Goal: Information Seeking & Learning: Learn about a topic

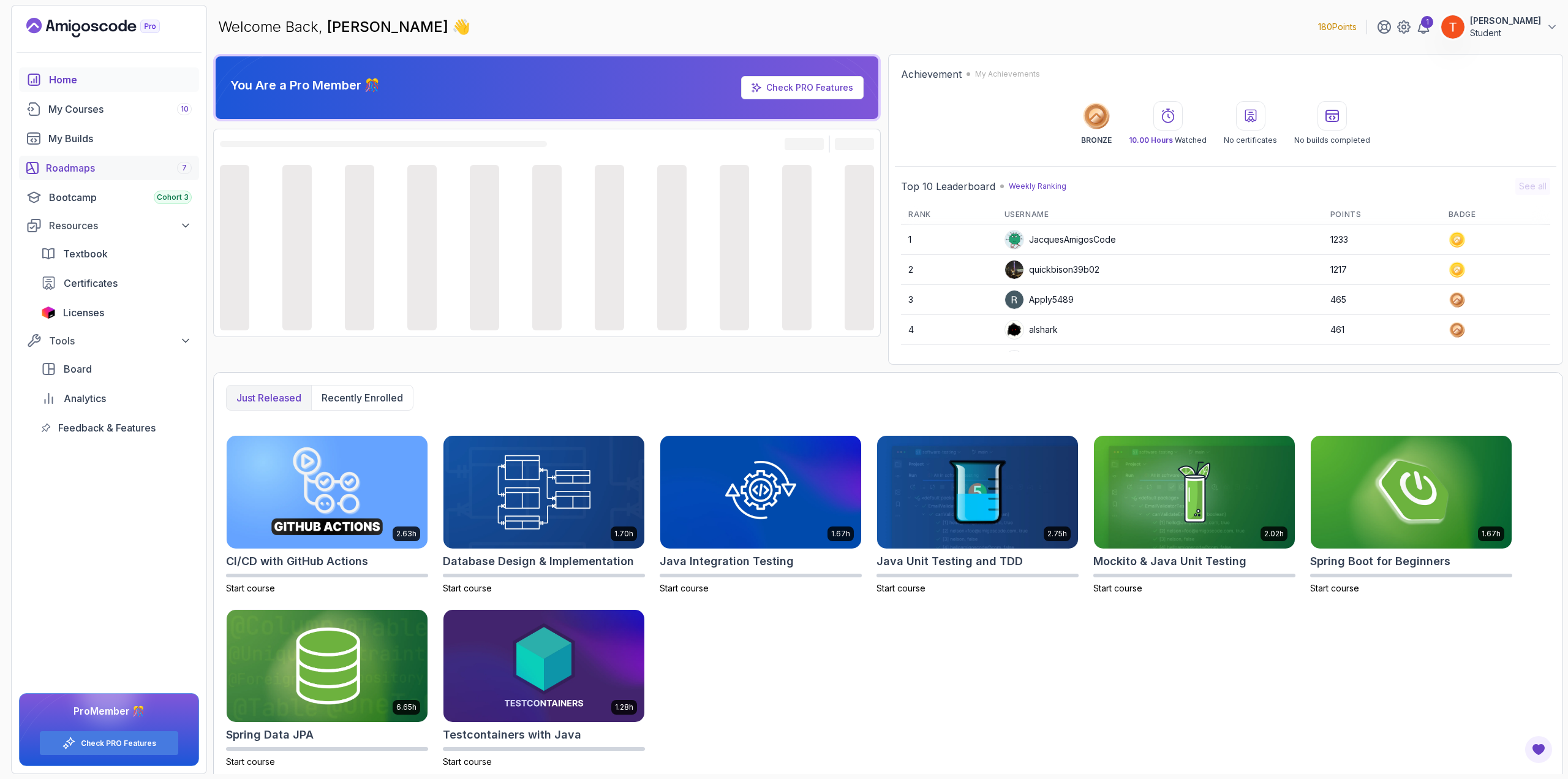
click at [115, 172] on div "Roadmaps 7" at bounding box center [118, 168] width 145 height 15
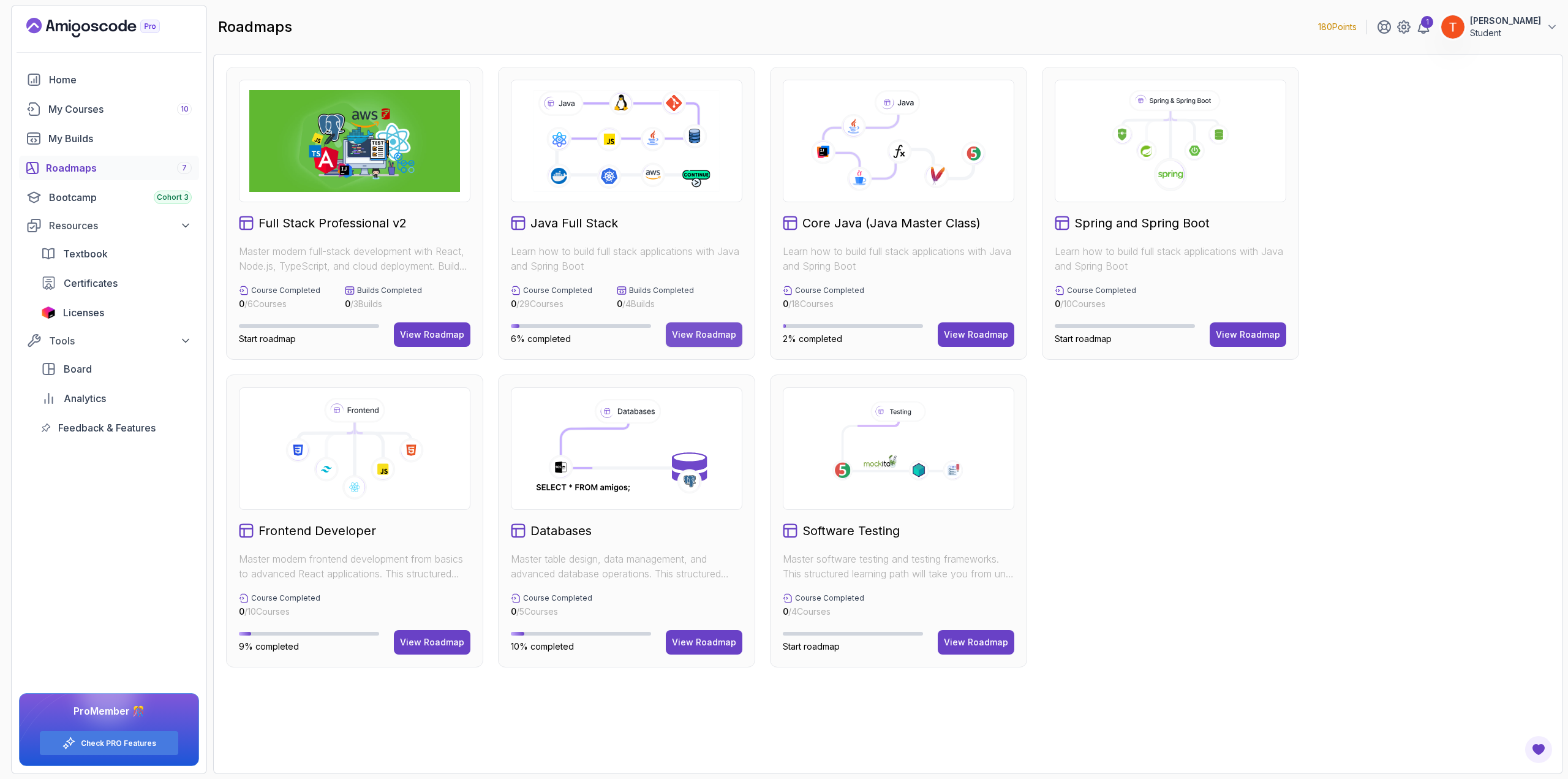
click at [703, 334] on div "View Roadmap" at bounding box center [704, 334] width 65 height 12
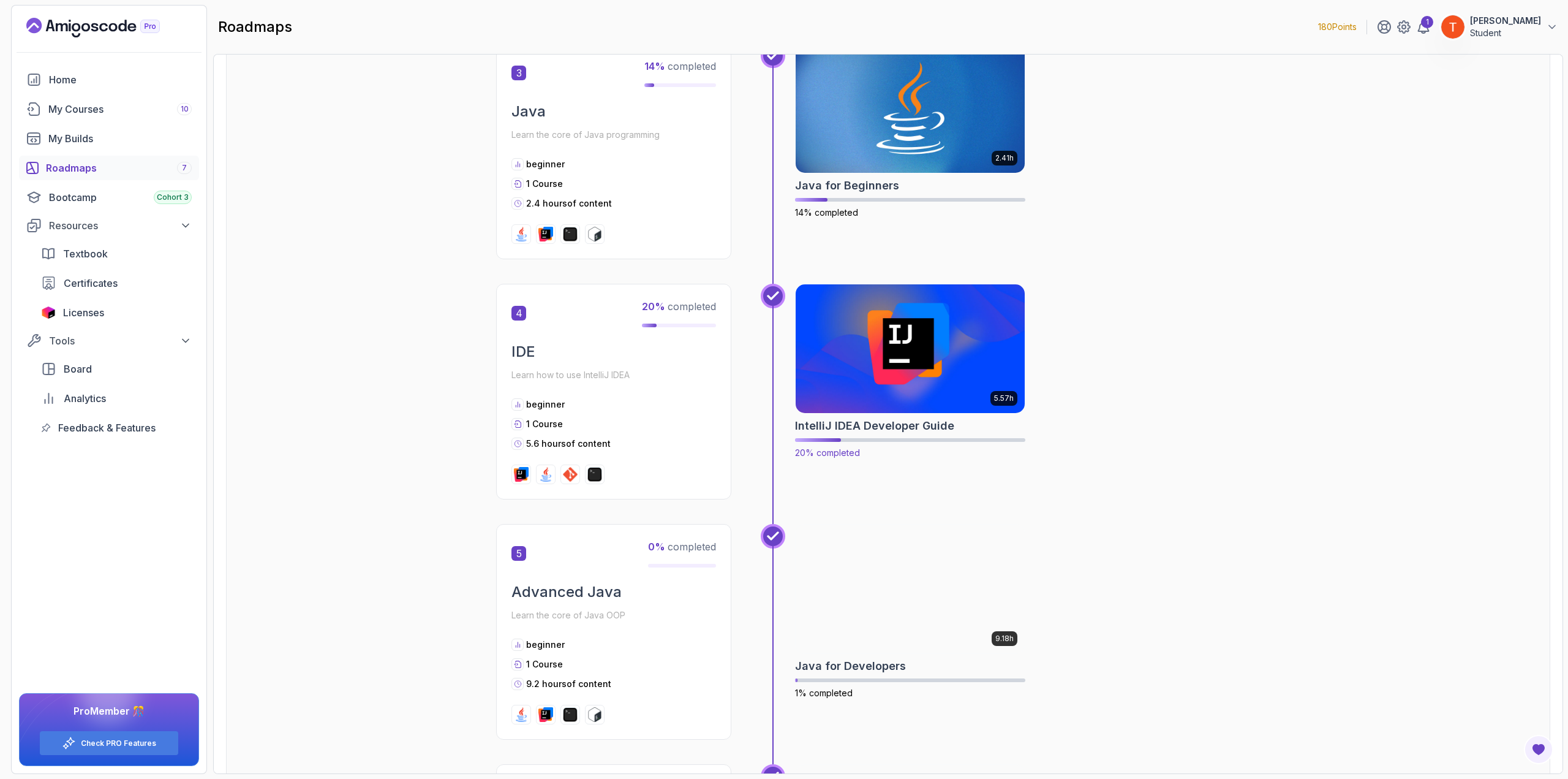
scroll to position [919, 0]
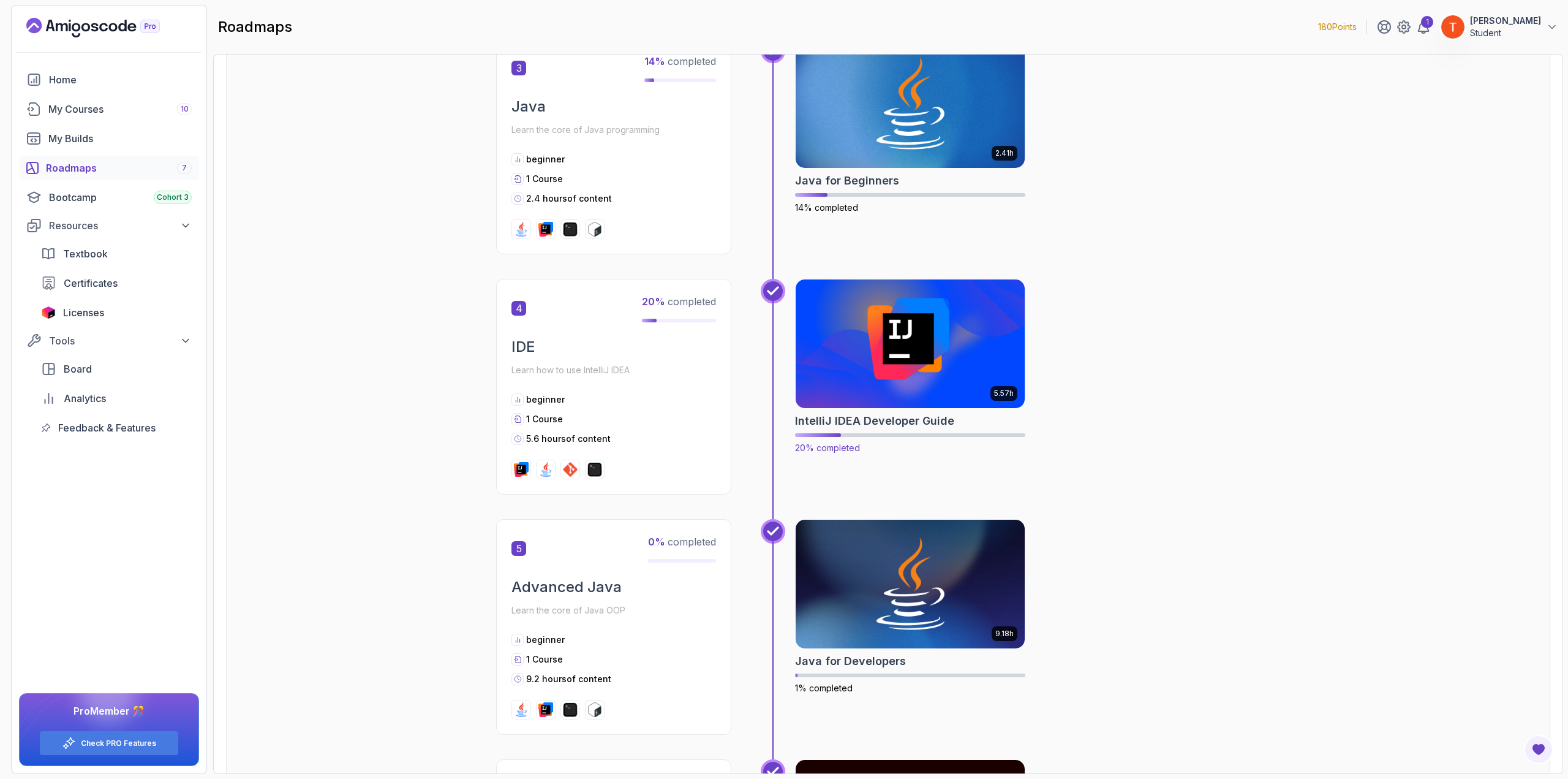
click at [909, 412] on h2 "IntelliJ IDEA Developer Guide" at bounding box center [874, 420] width 159 height 17
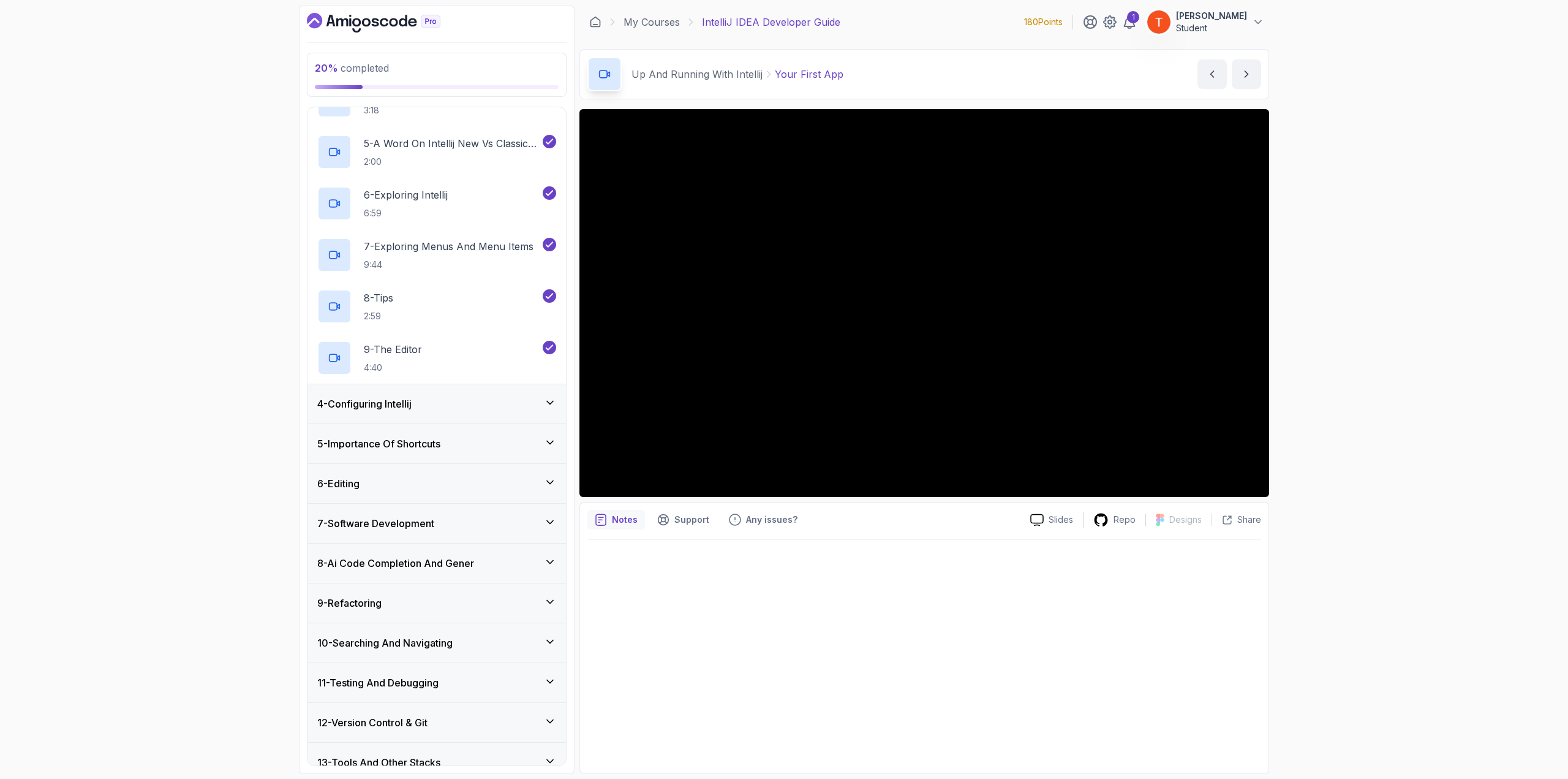
scroll to position [307, 0]
click at [441, 392] on div "4 - Configuring Intellij" at bounding box center [436, 403] width 258 height 39
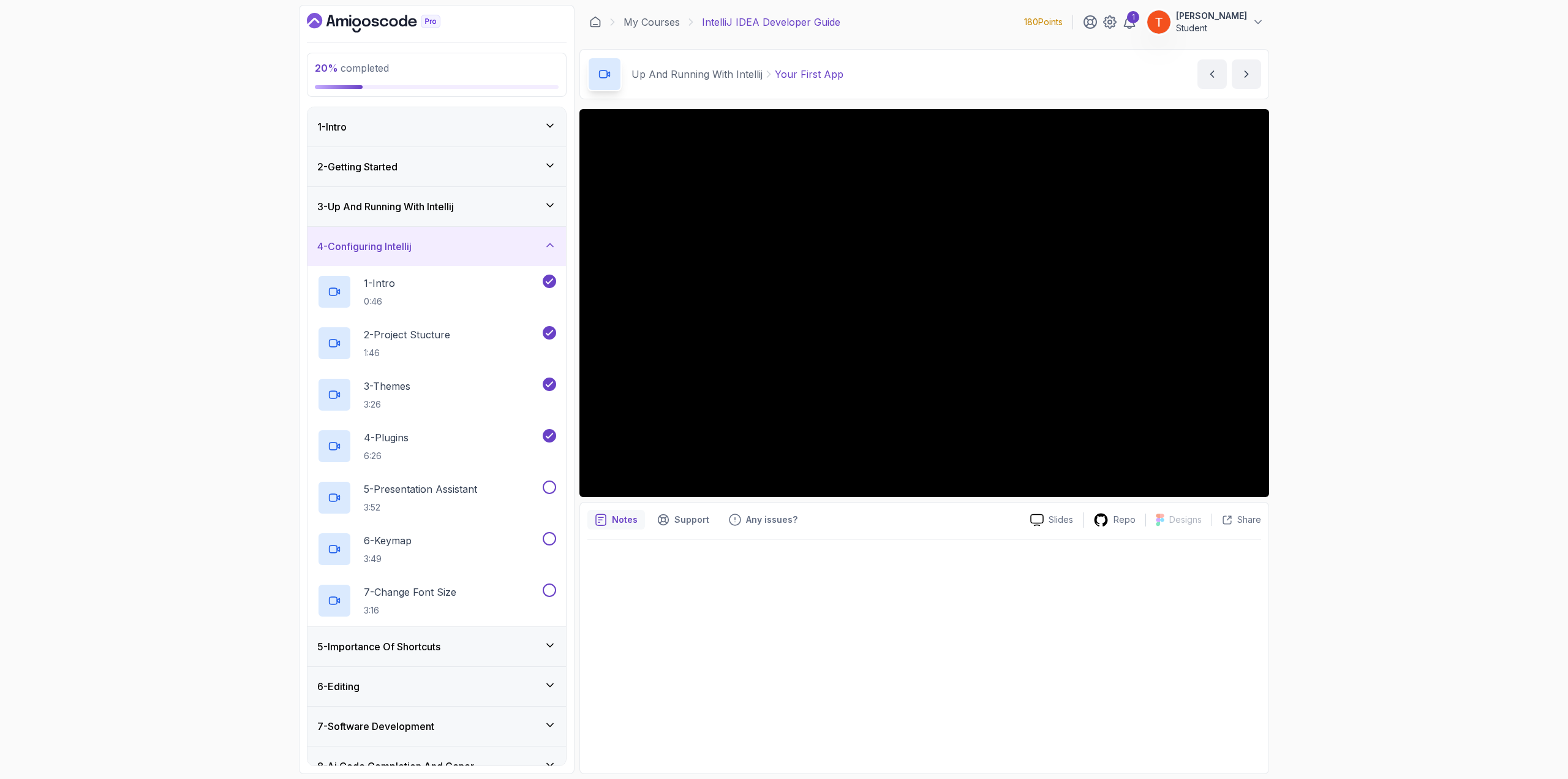
scroll to position [123, 0]
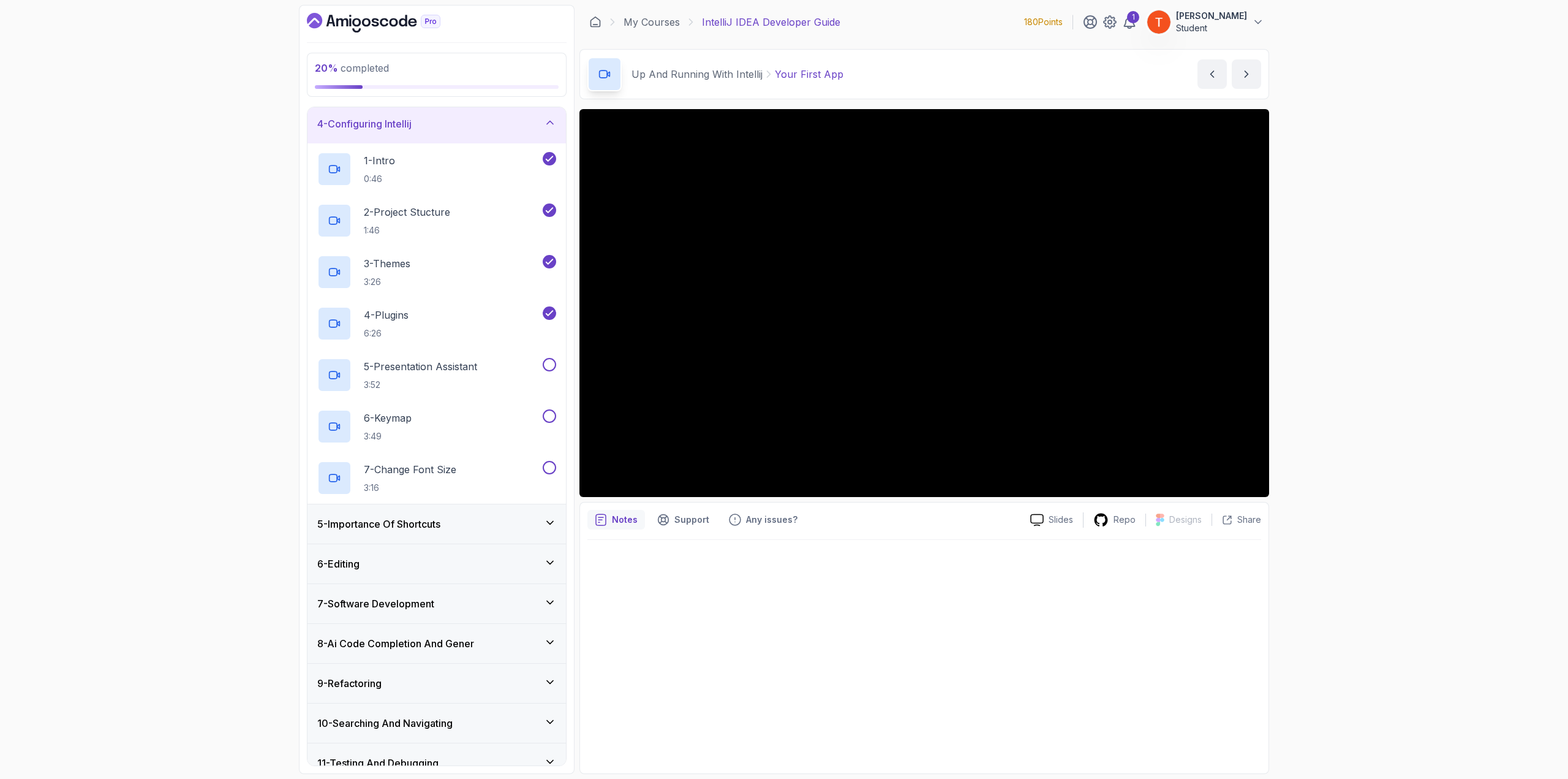
click at [462, 523] on div "5 - Importance Of Shortcuts" at bounding box center [436, 524] width 239 height 15
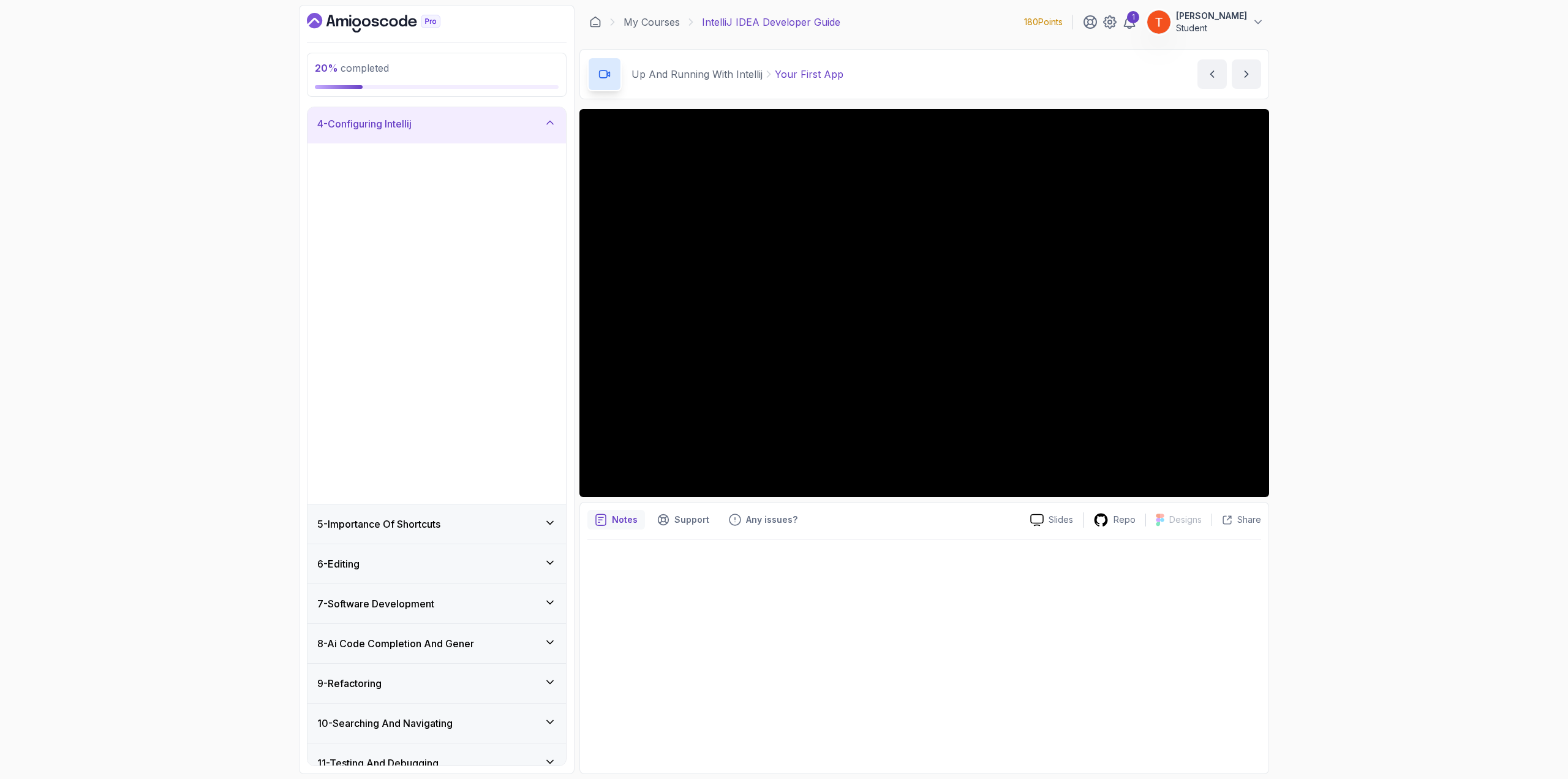
scroll to position [0, 0]
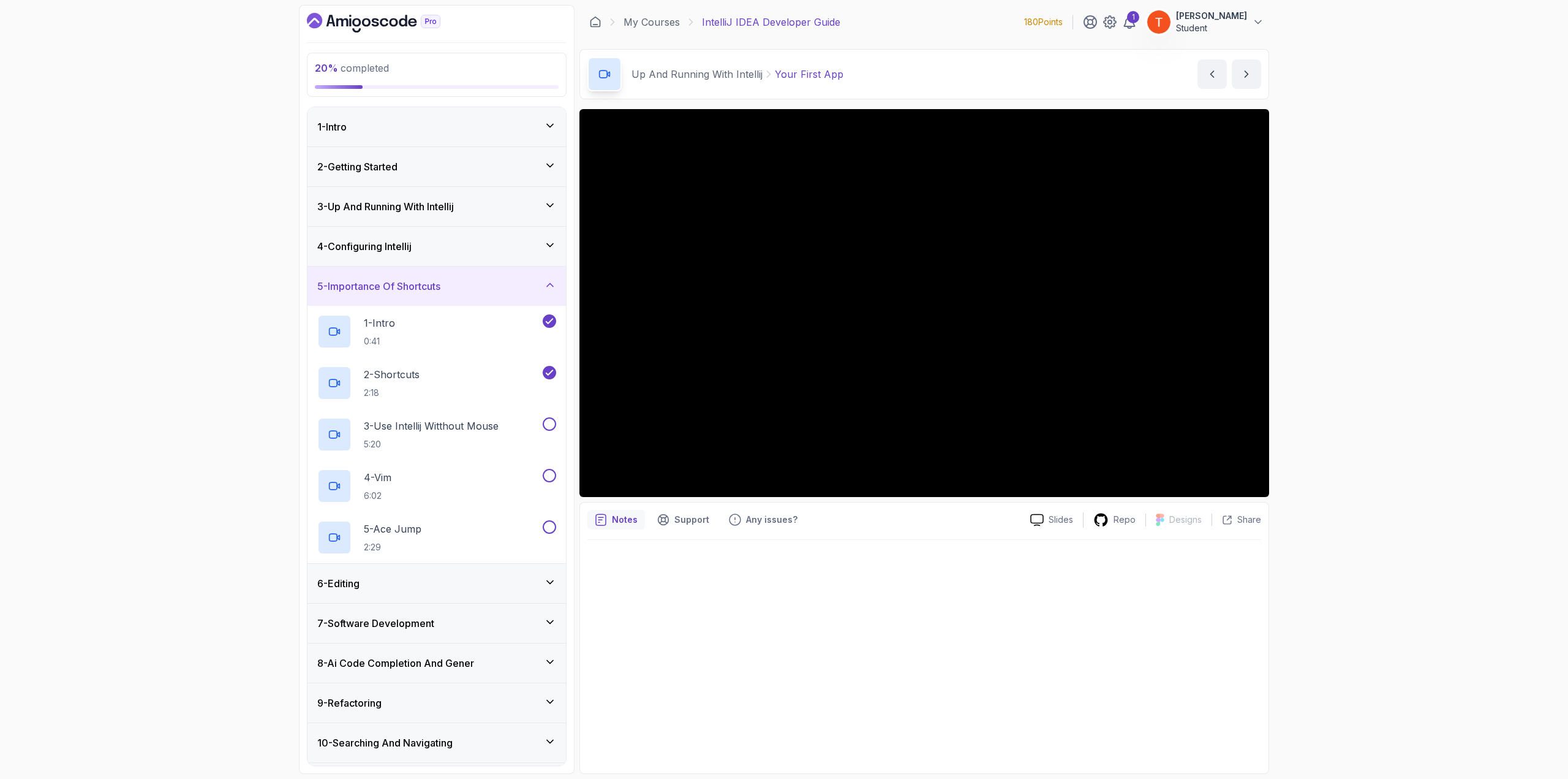
click at [422, 580] on div "6 - Editing" at bounding box center [436, 584] width 239 height 15
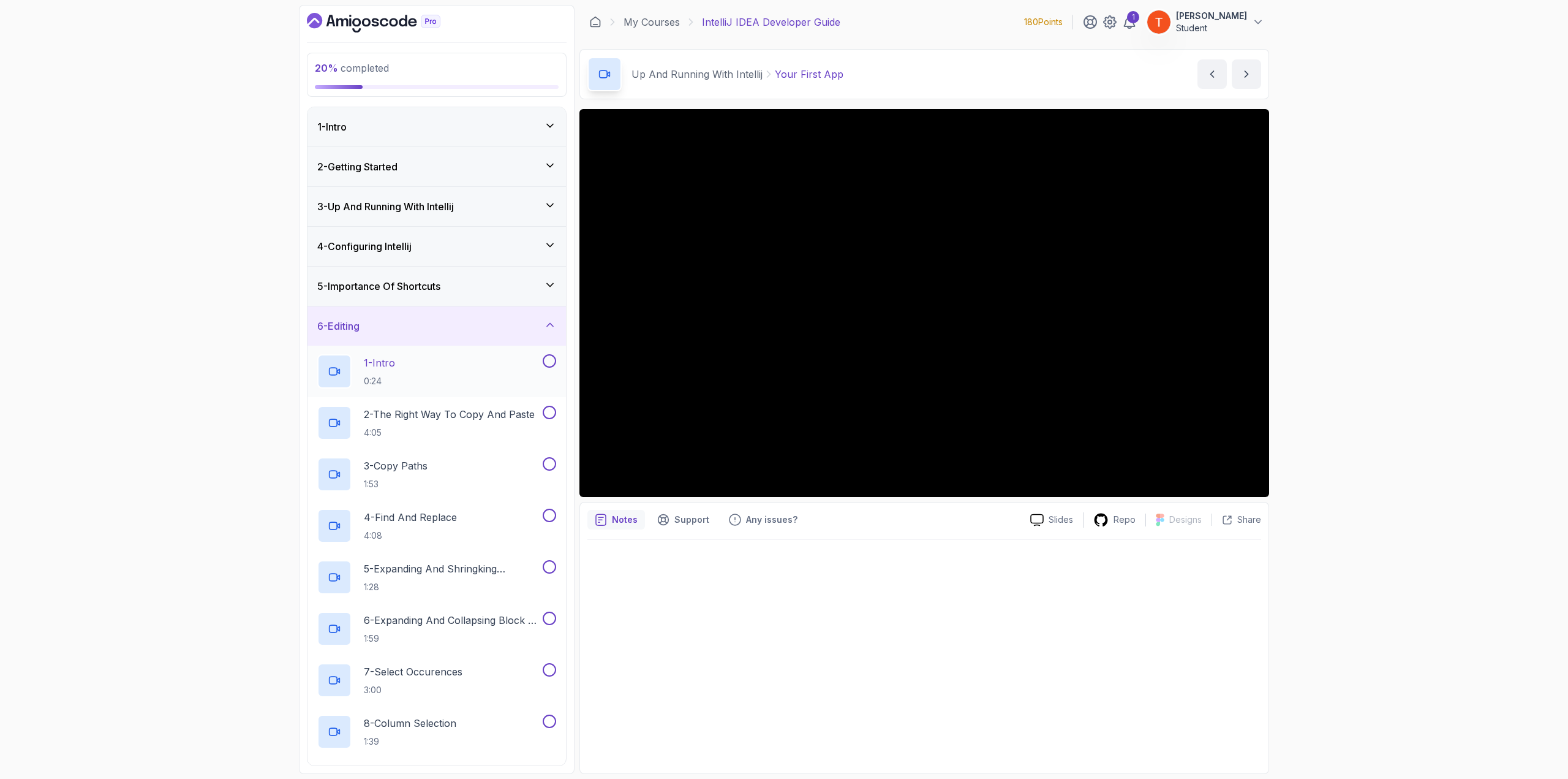
click at [391, 361] on p "1 - Intro" at bounding box center [379, 363] width 31 height 15
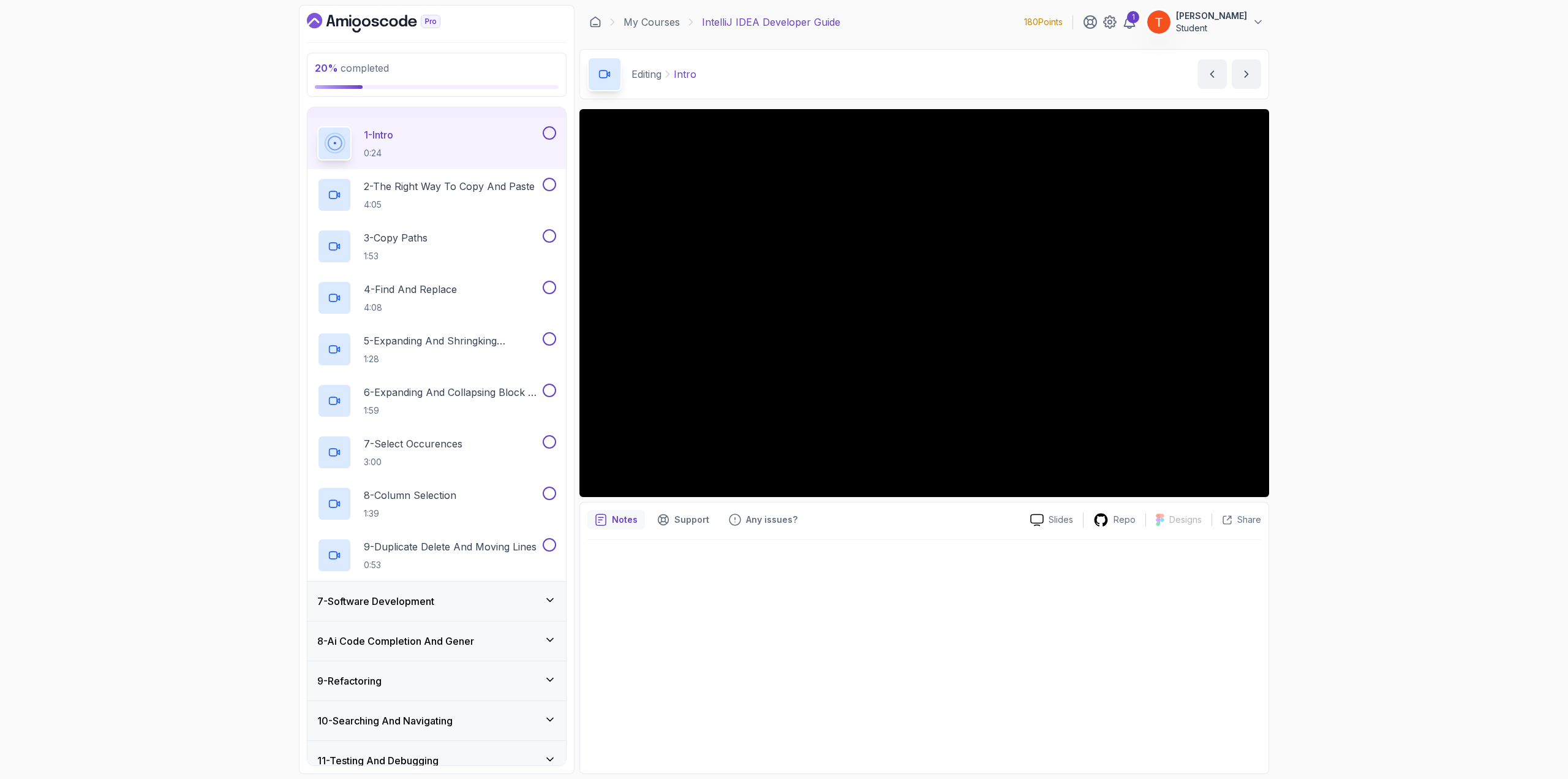
scroll to position [307, 0]
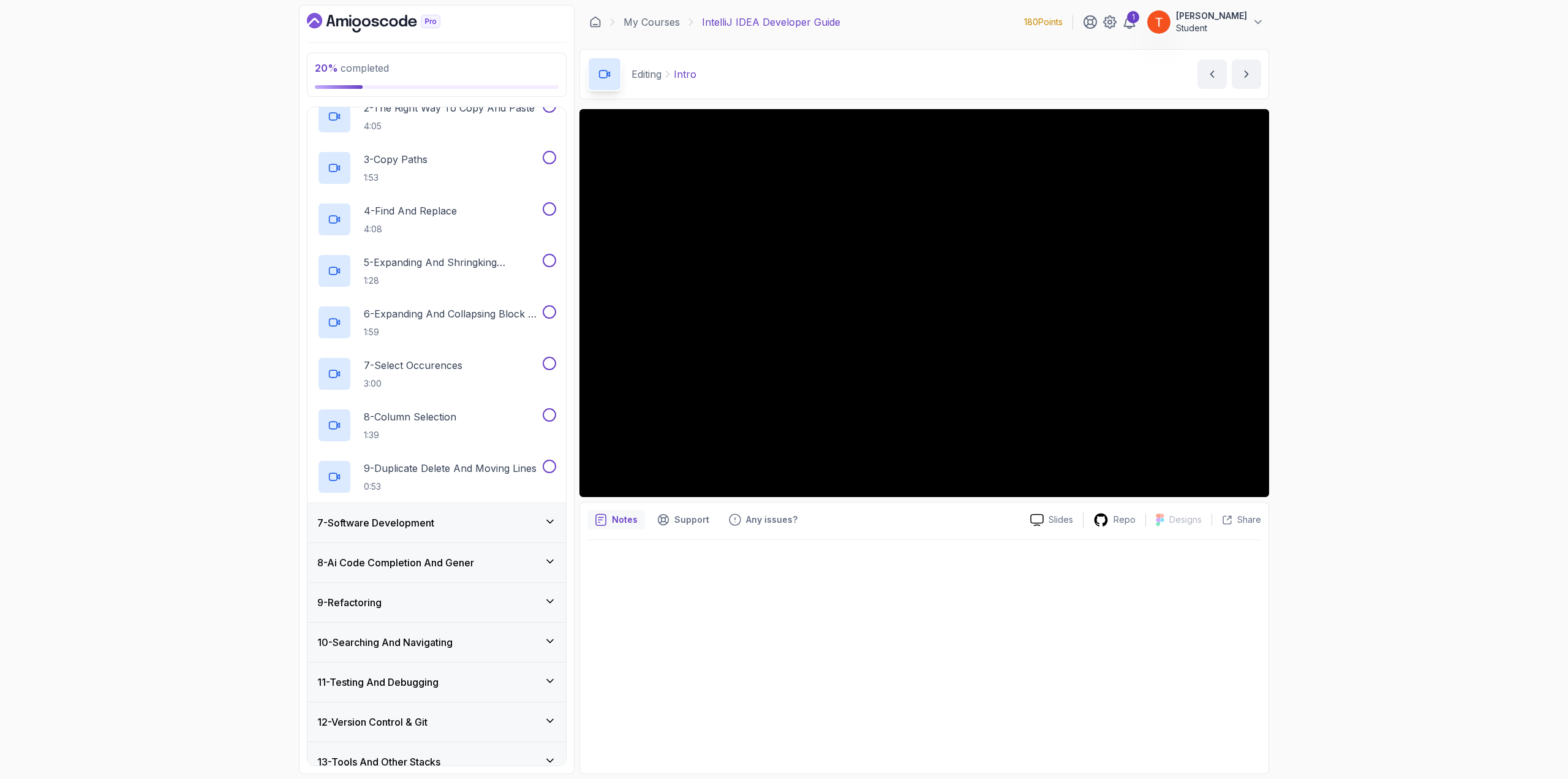
click at [439, 525] on div "7 - Software Development" at bounding box center [436, 522] width 239 height 15
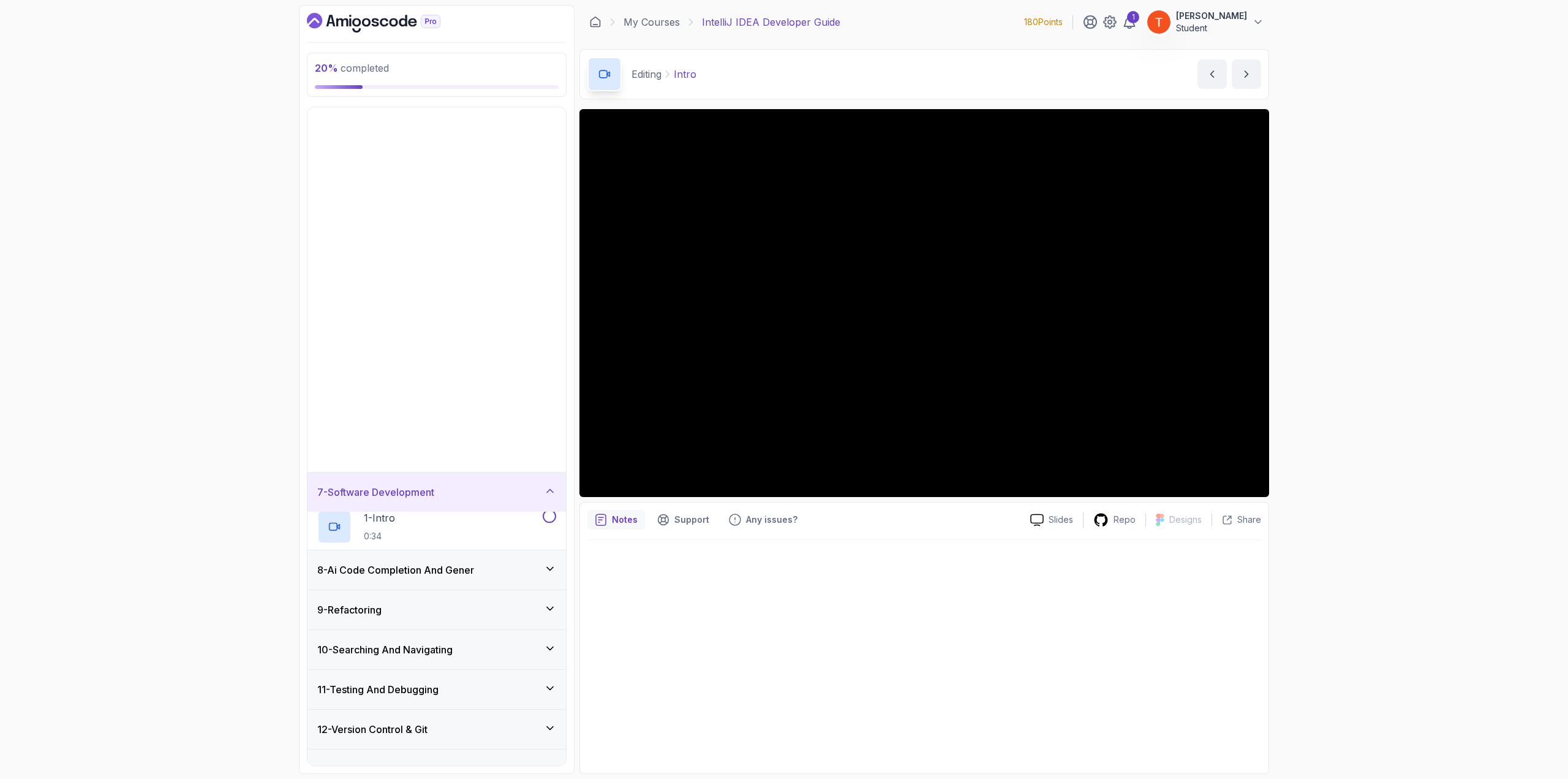
scroll to position [0, 0]
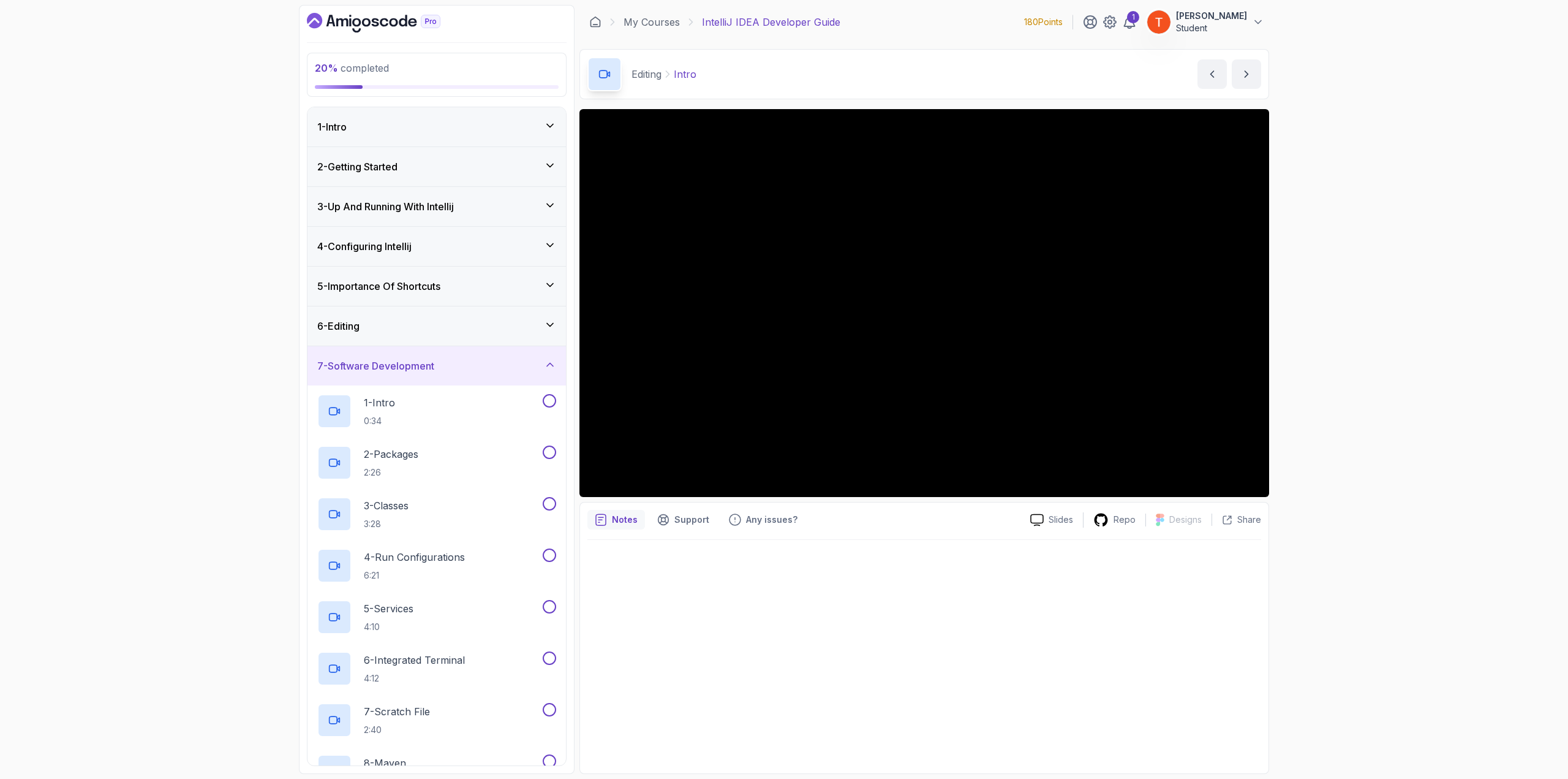
click at [466, 368] on div "7 - Software Development" at bounding box center [436, 366] width 239 height 15
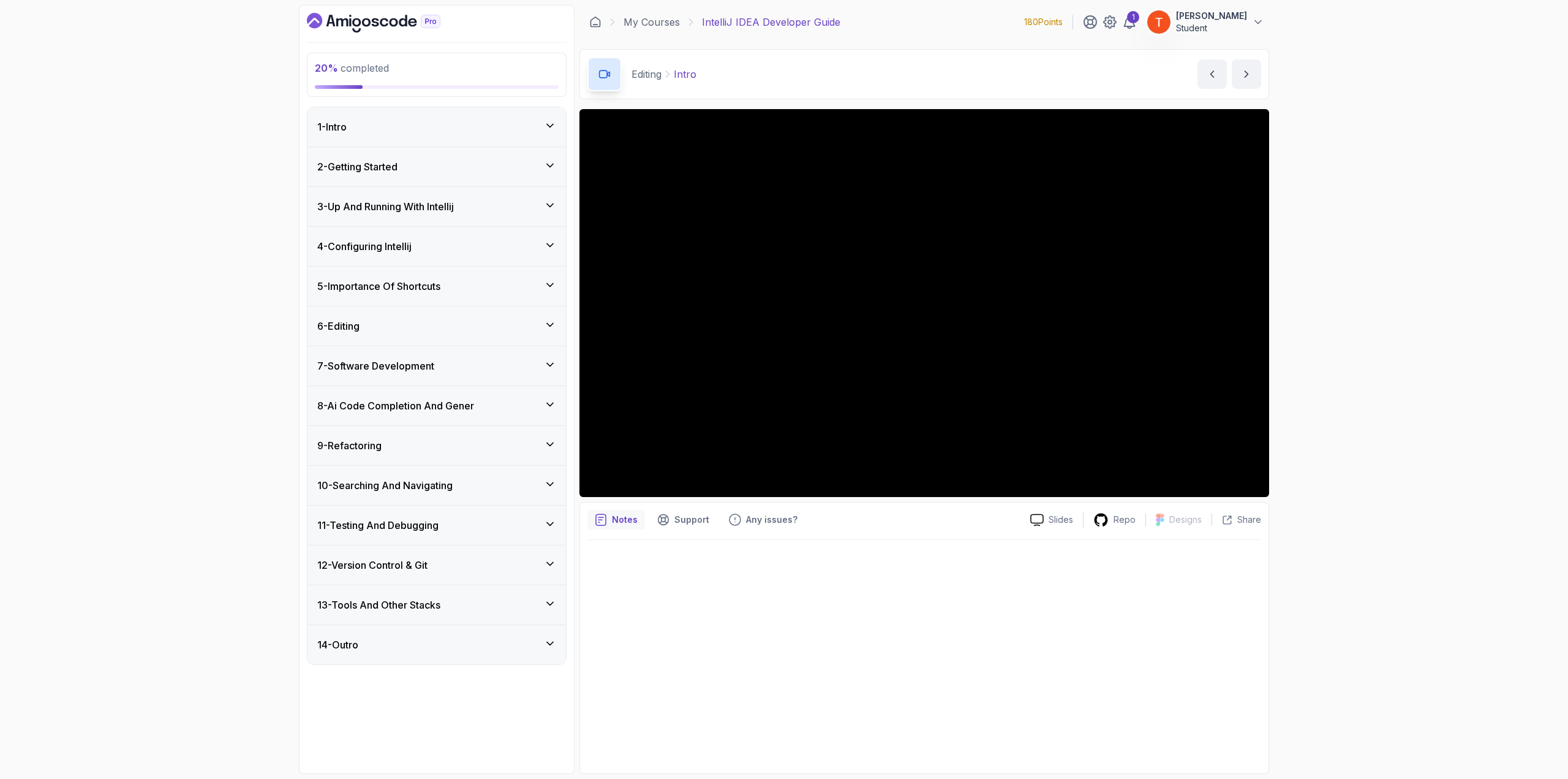
click at [463, 369] on div "7 - Software Development" at bounding box center [436, 366] width 239 height 15
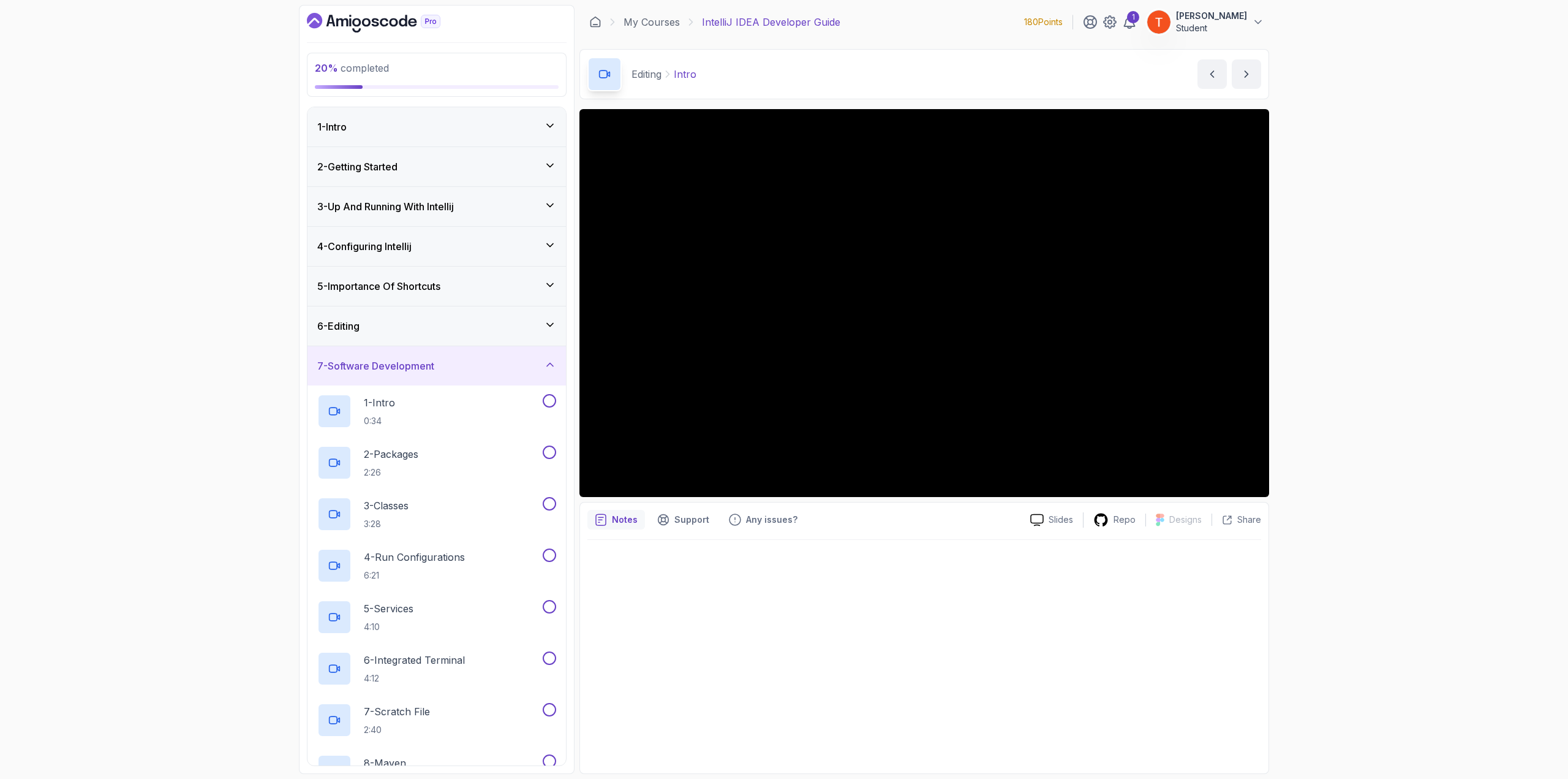
click at [449, 320] on div "6 - Editing" at bounding box center [436, 326] width 239 height 15
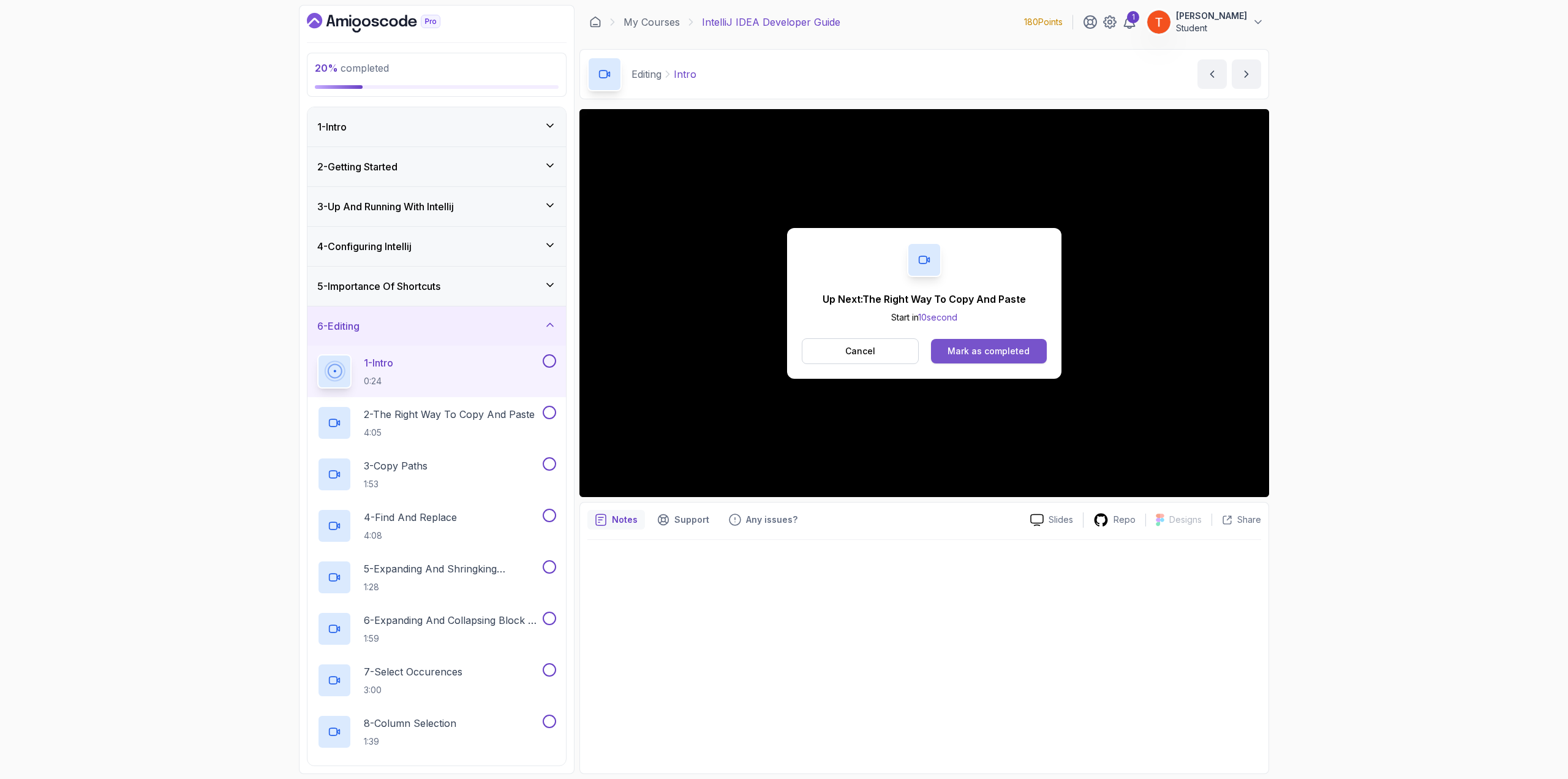
click at [948, 345] on button "Mark as completed" at bounding box center [989, 351] width 116 height 25
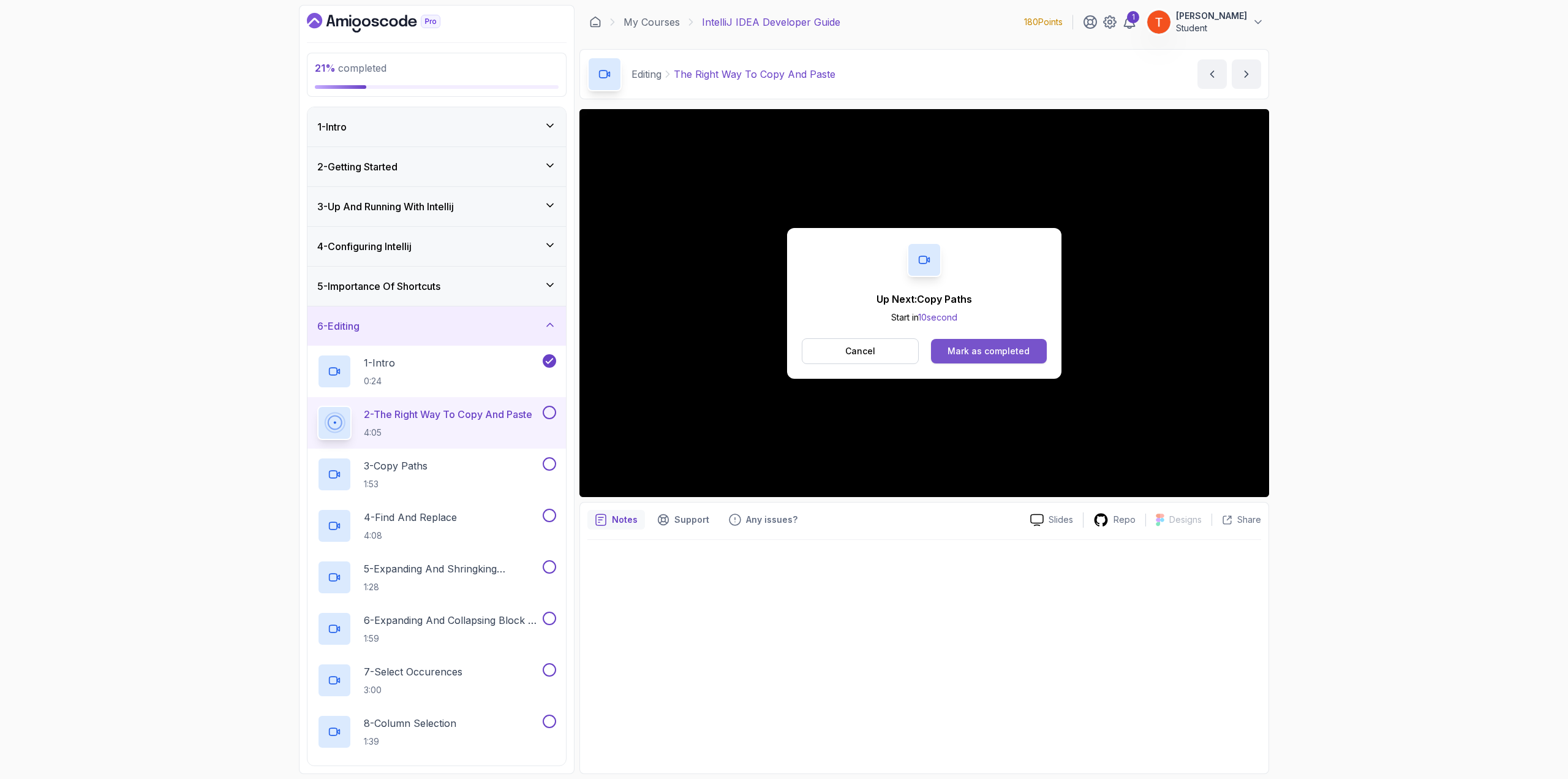
click at [1012, 347] on div "Mark as completed" at bounding box center [989, 351] width 82 height 12
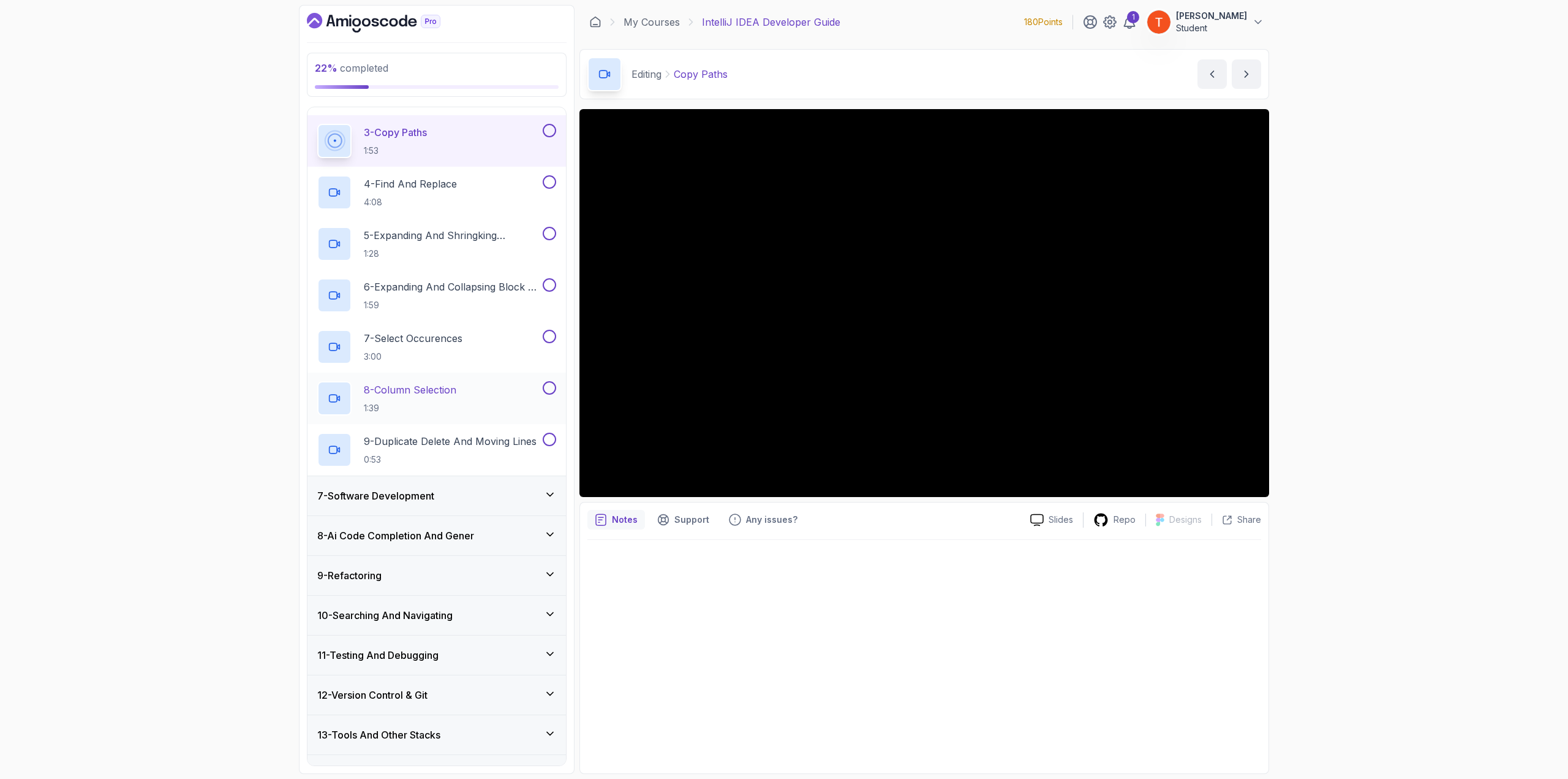
scroll to position [358, 0]
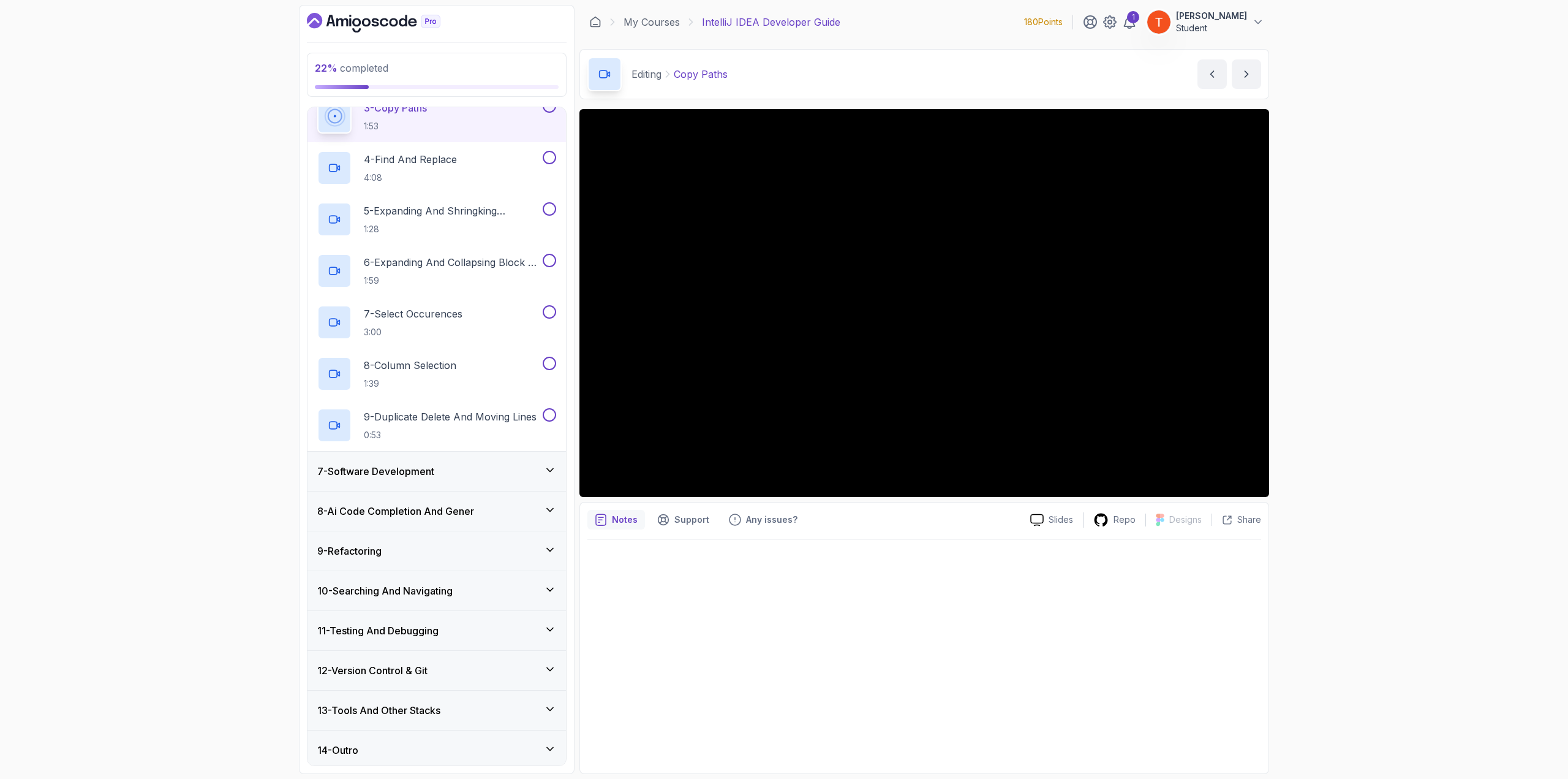
click at [439, 464] on div "7 - Software Development" at bounding box center [436, 471] width 239 height 15
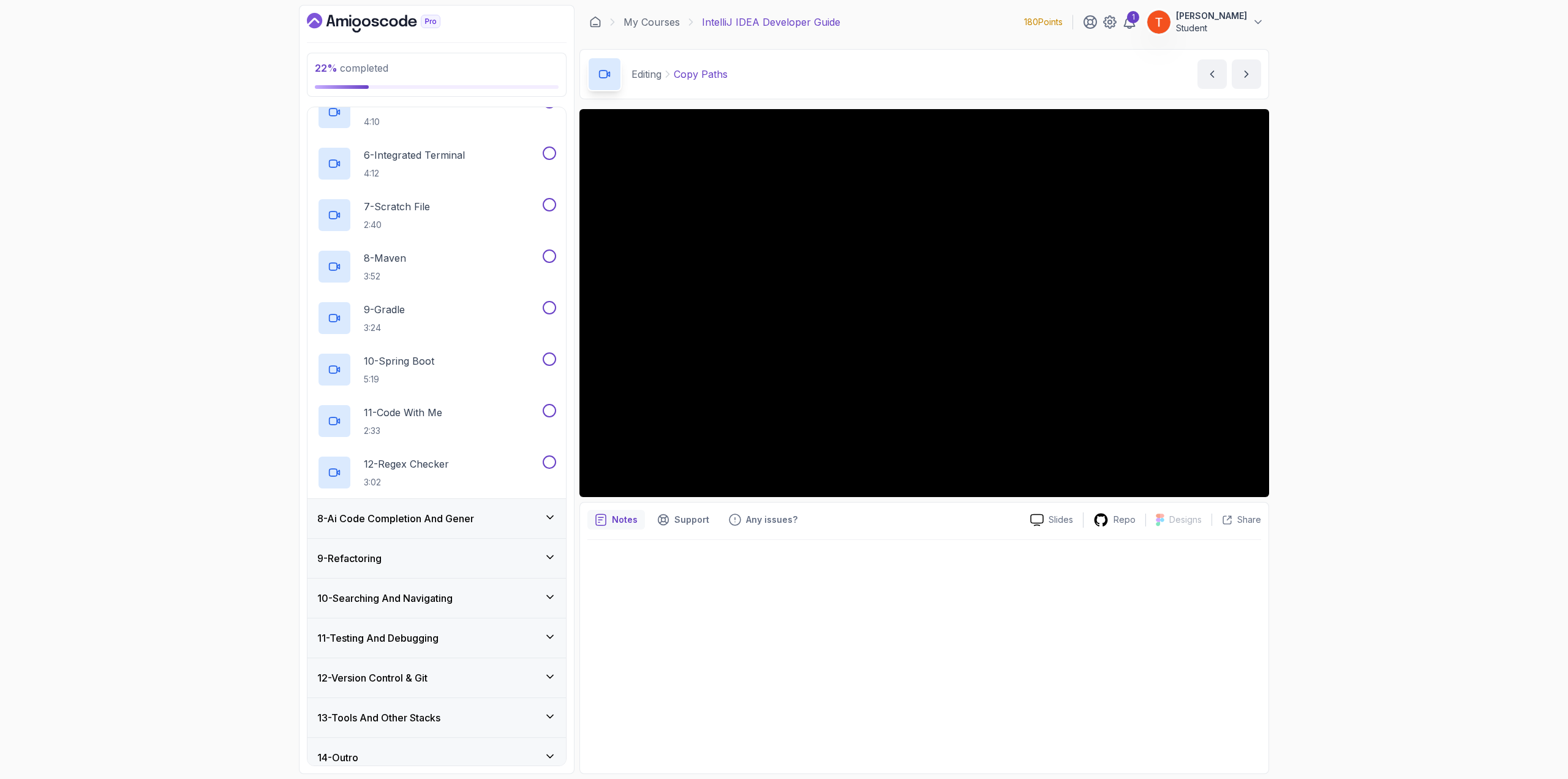
scroll to position [513, 0]
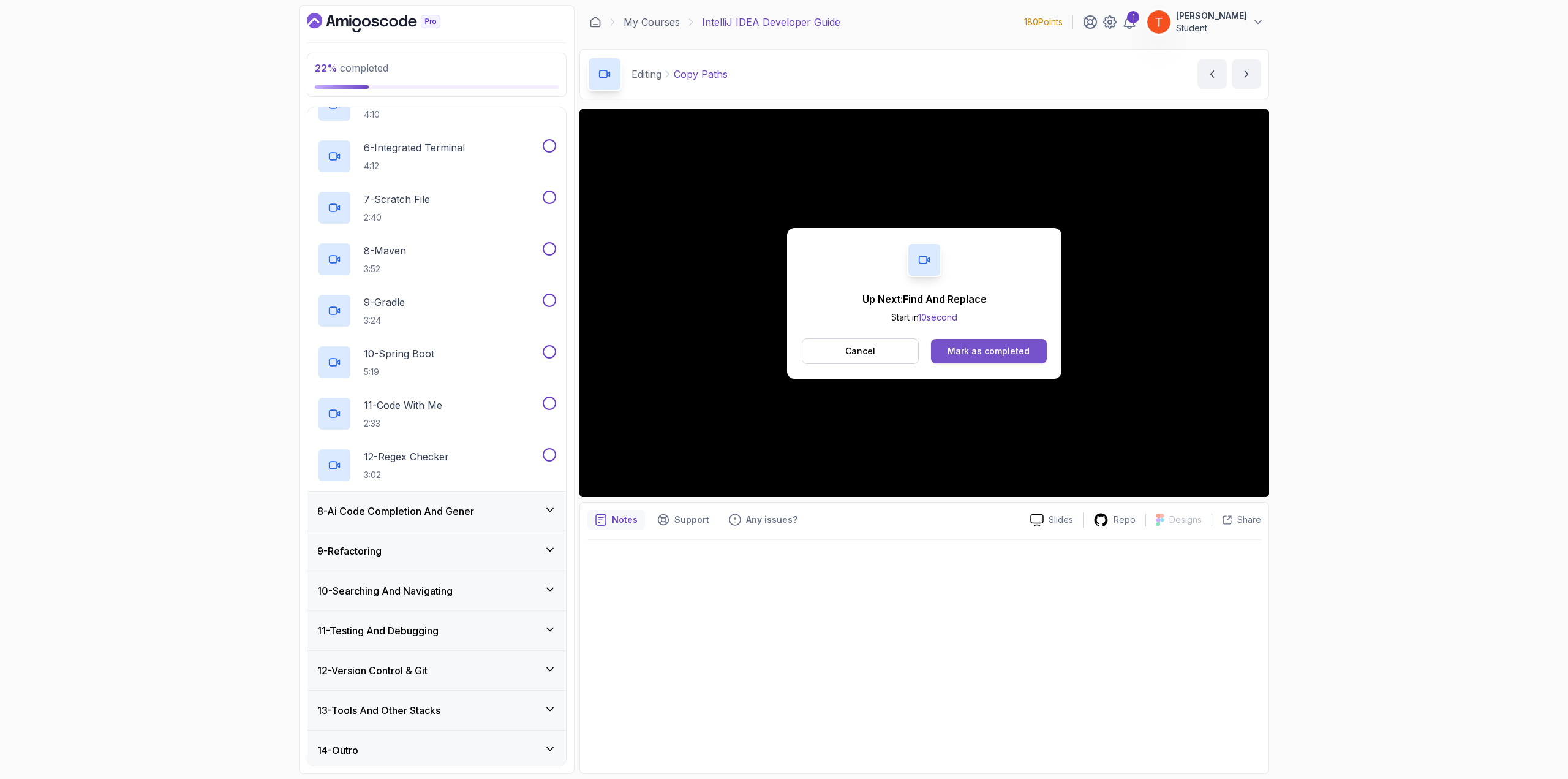
click at [994, 354] on div "Mark as completed" at bounding box center [989, 351] width 82 height 12
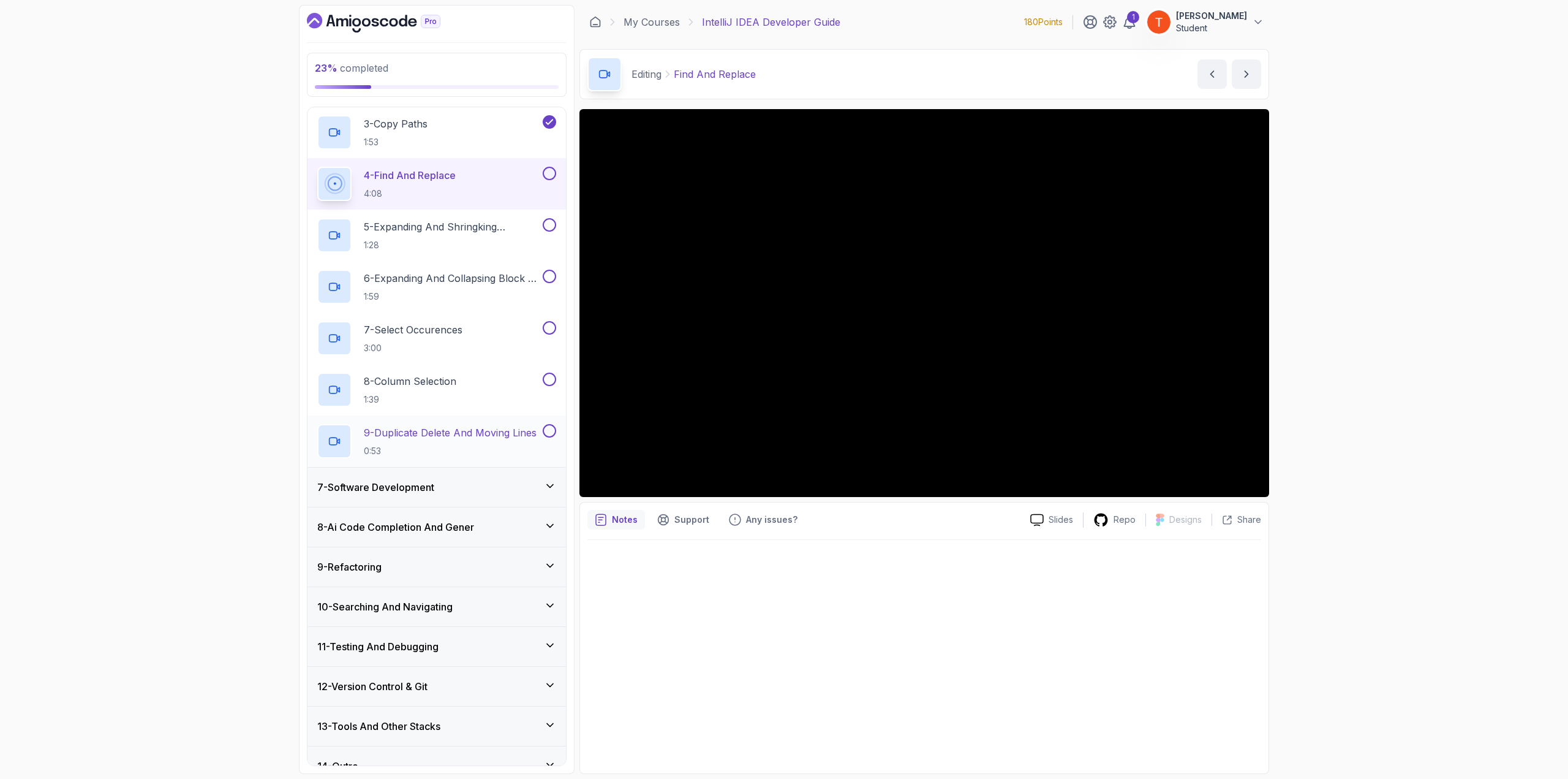
scroll to position [358, 0]
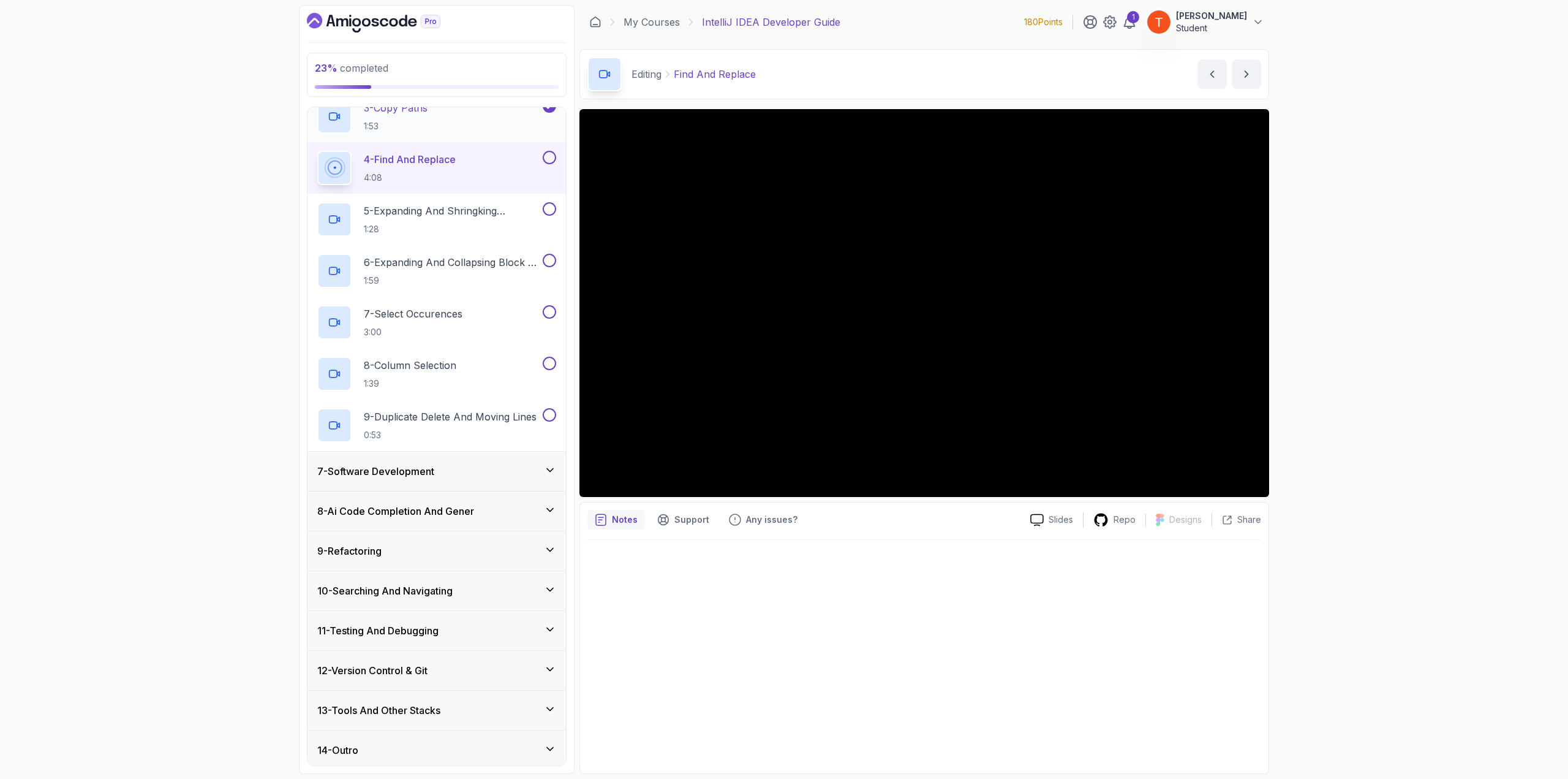
click at [447, 465] on div "7 - Software Development" at bounding box center [436, 471] width 239 height 15
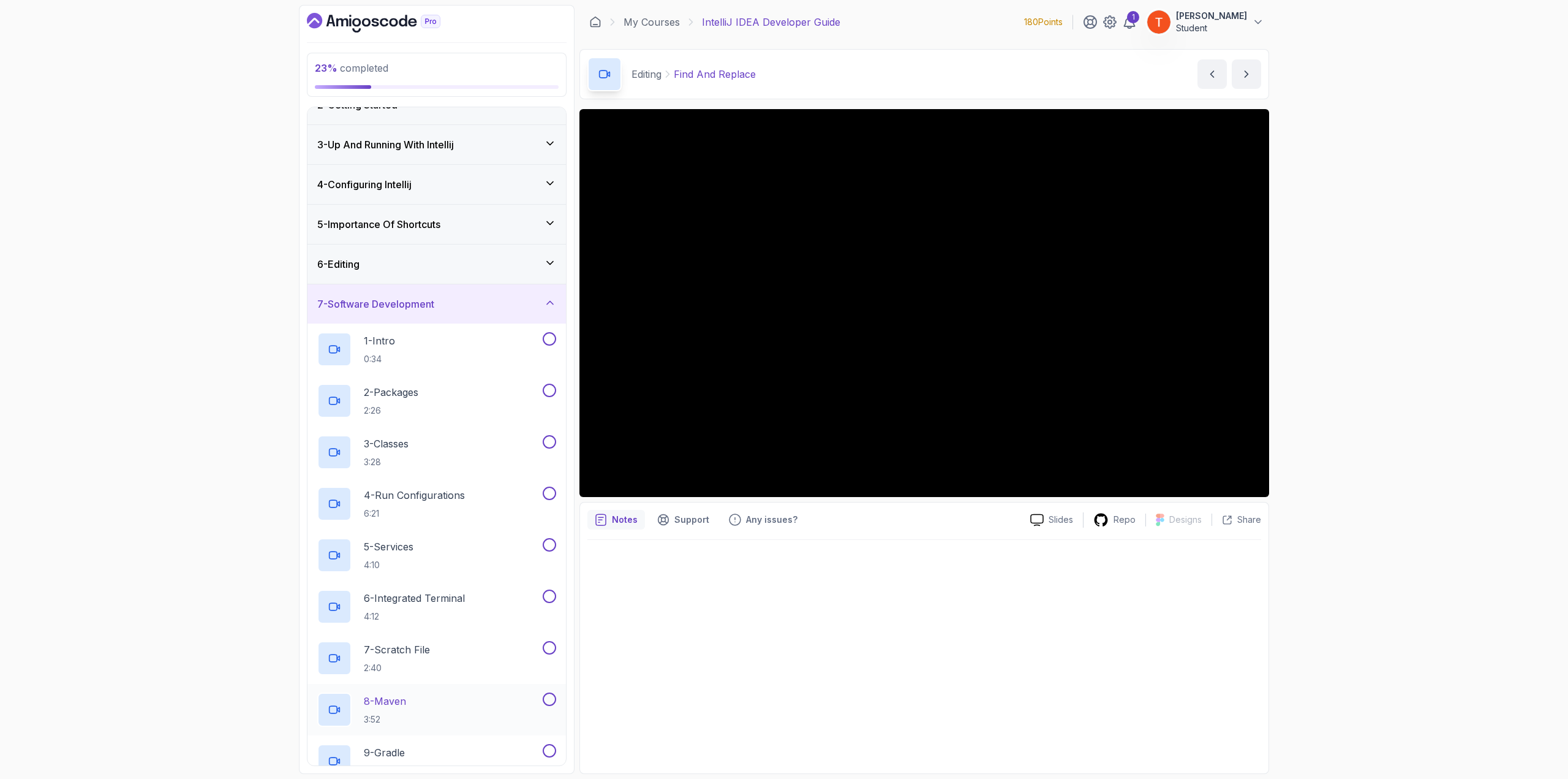
scroll to position [61, 0]
click at [395, 342] on p "1 - Intro" at bounding box center [379, 342] width 31 height 15
click at [449, 263] on div "6 - Editing" at bounding box center [436, 265] width 239 height 15
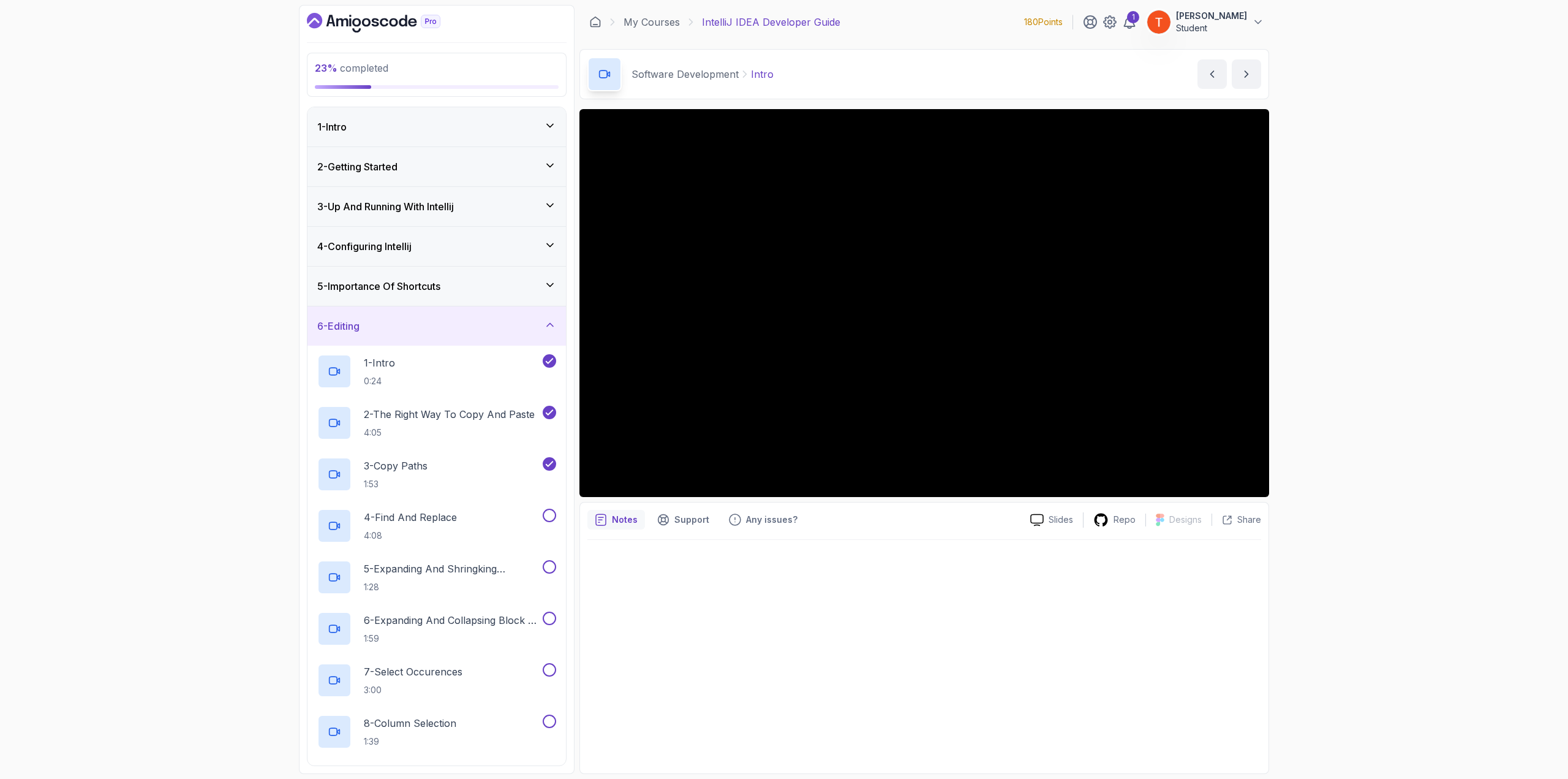
click at [451, 325] on div "6 - Editing" at bounding box center [436, 326] width 239 height 15
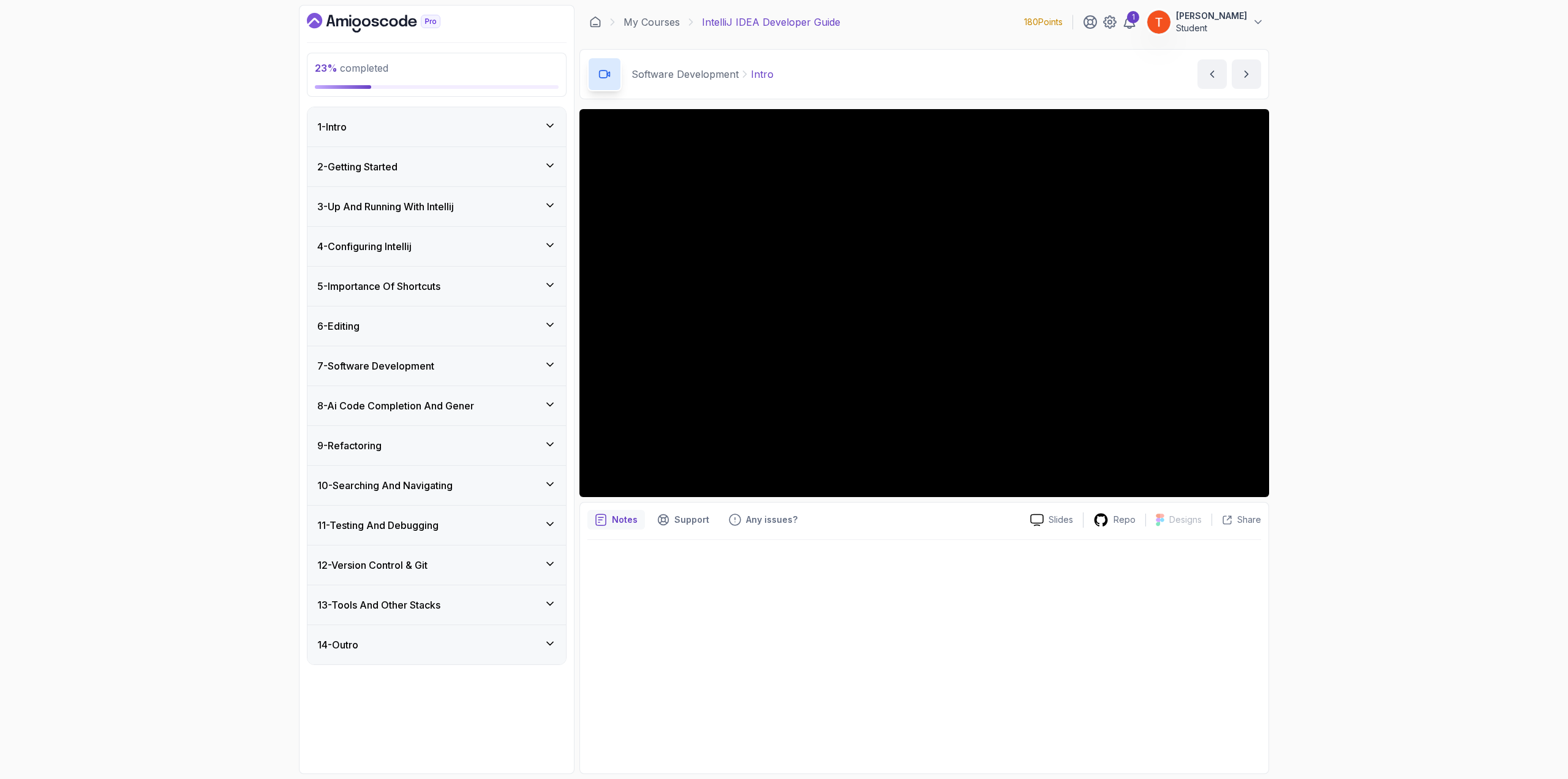
click at [434, 406] on h3 "8 - Ai Code Completion And Gener" at bounding box center [395, 405] width 157 height 15
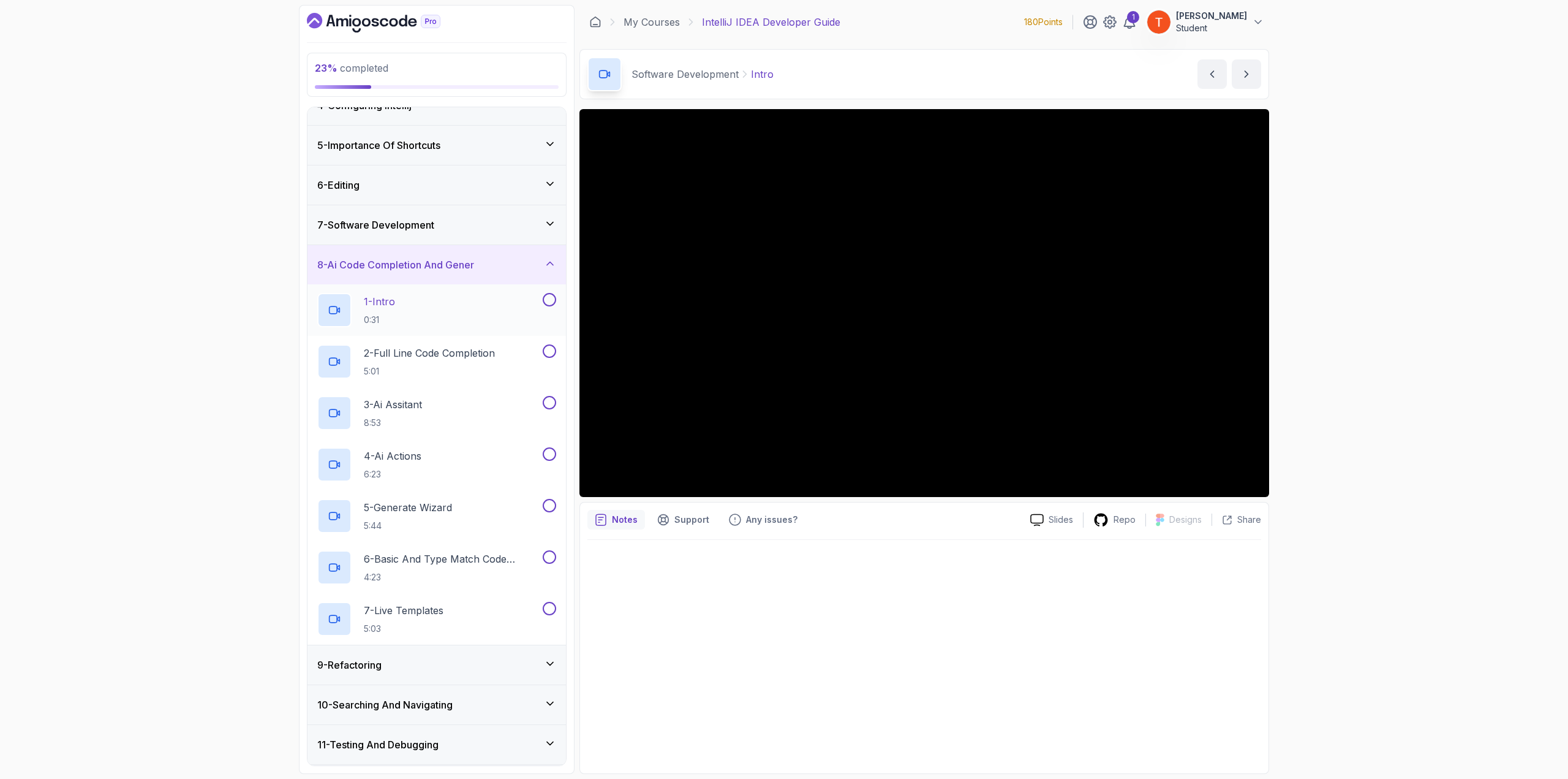
scroll to position [123, 0]
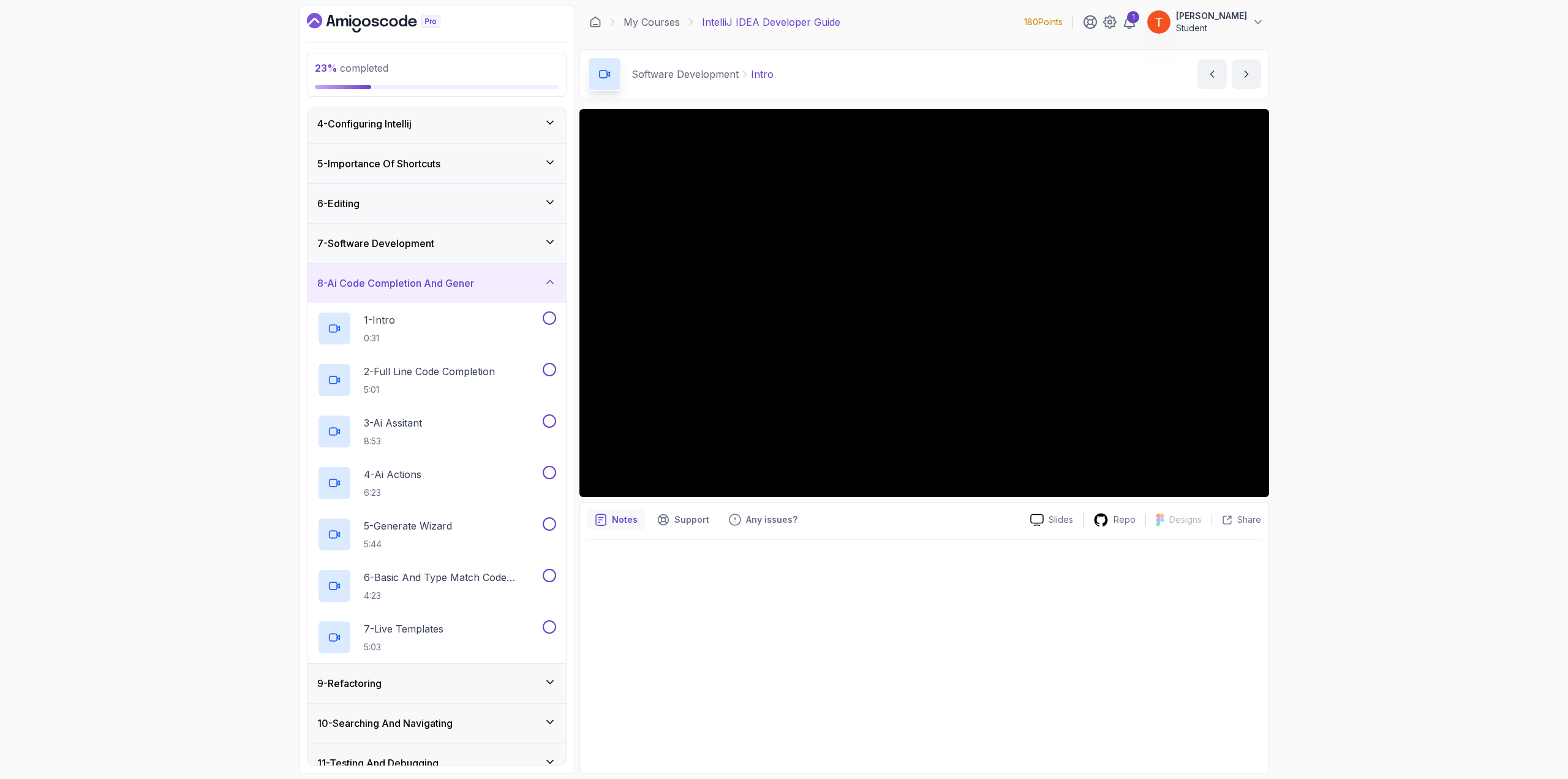
click at [480, 275] on div "8 - Ai Code Completion And Gener" at bounding box center [436, 283] width 239 height 15
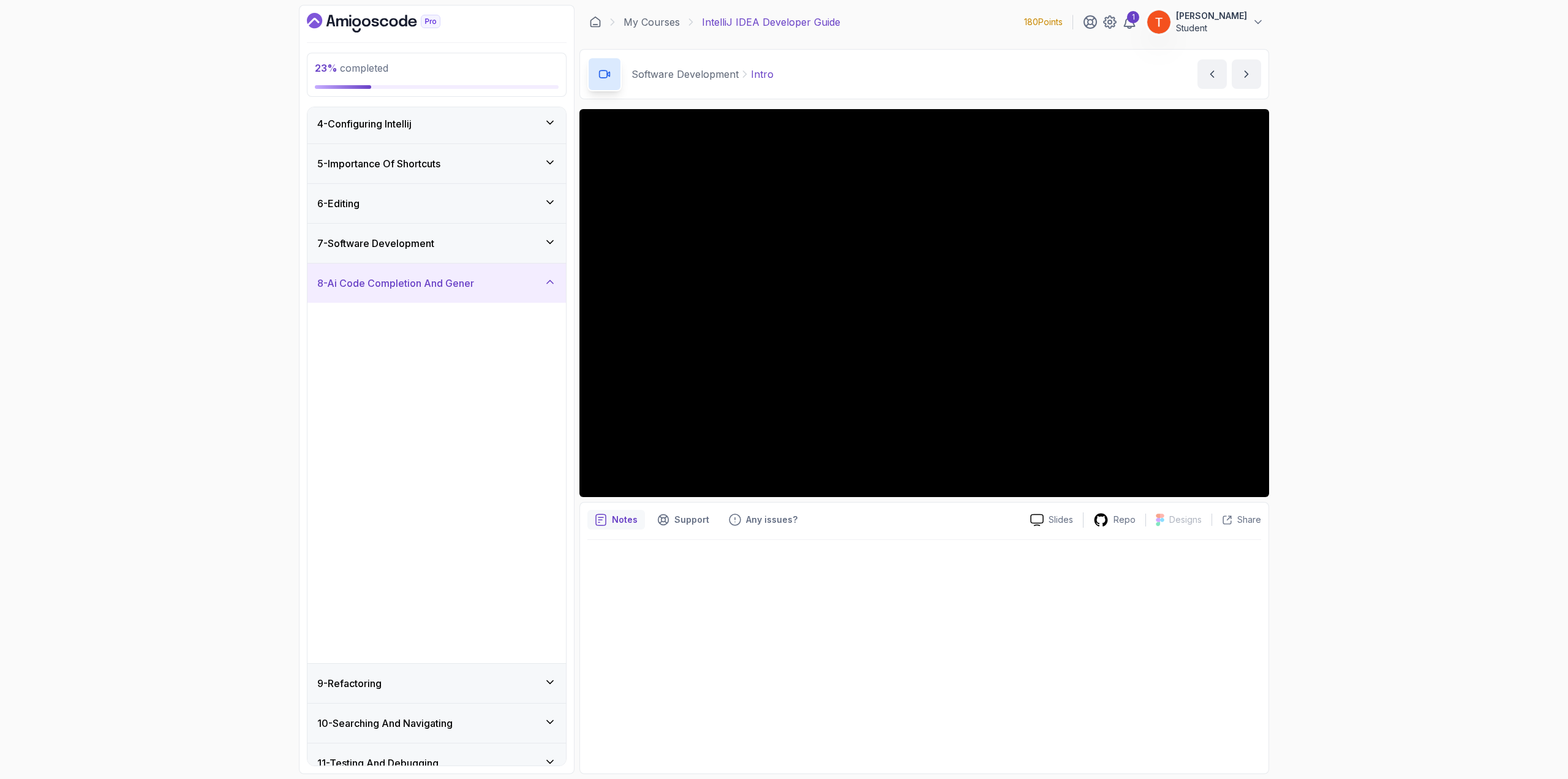
scroll to position [0, 0]
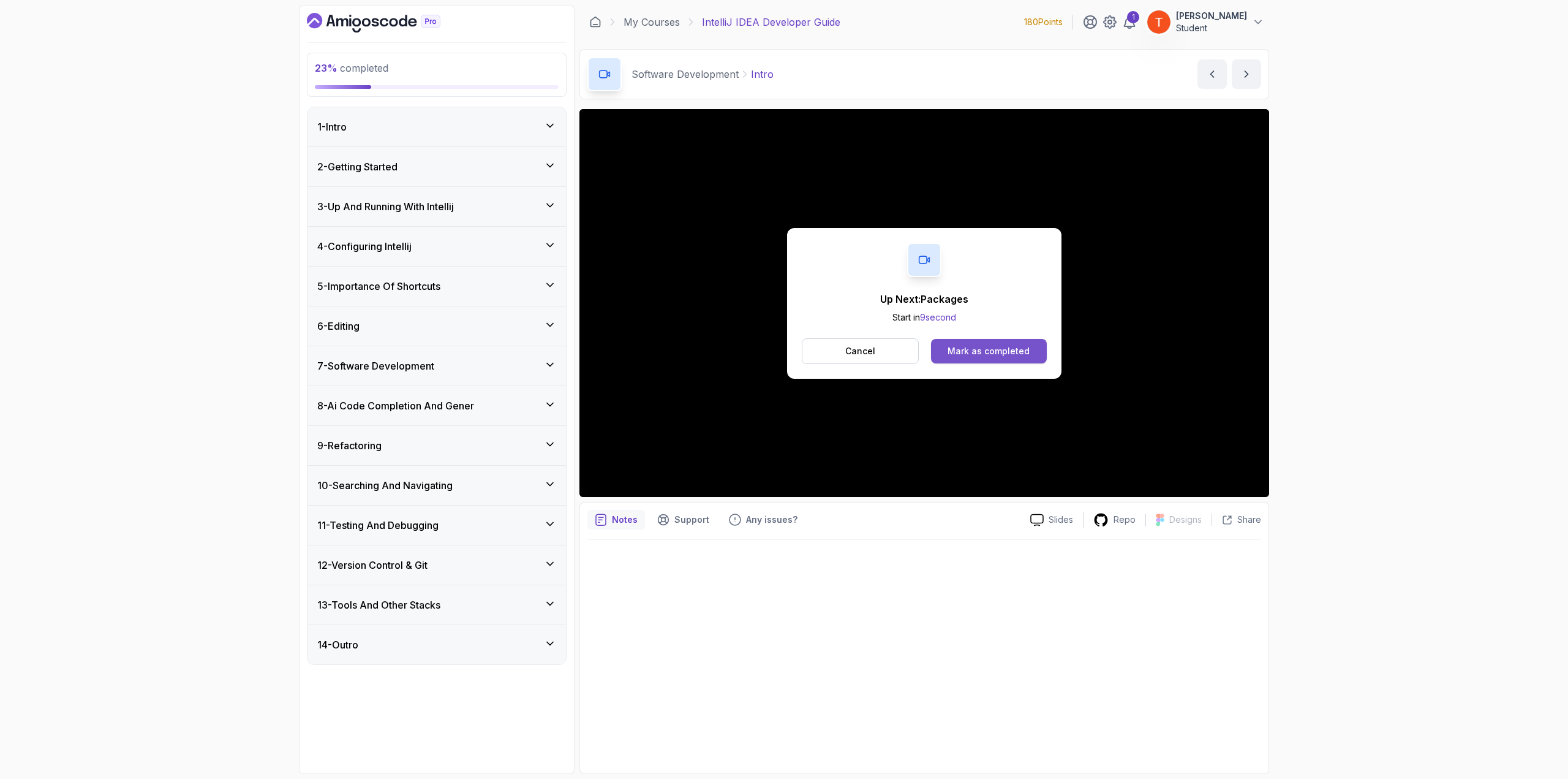
click at [997, 349] on div "Mark as completed" at bounding box center [989, 351] width 82 height 12
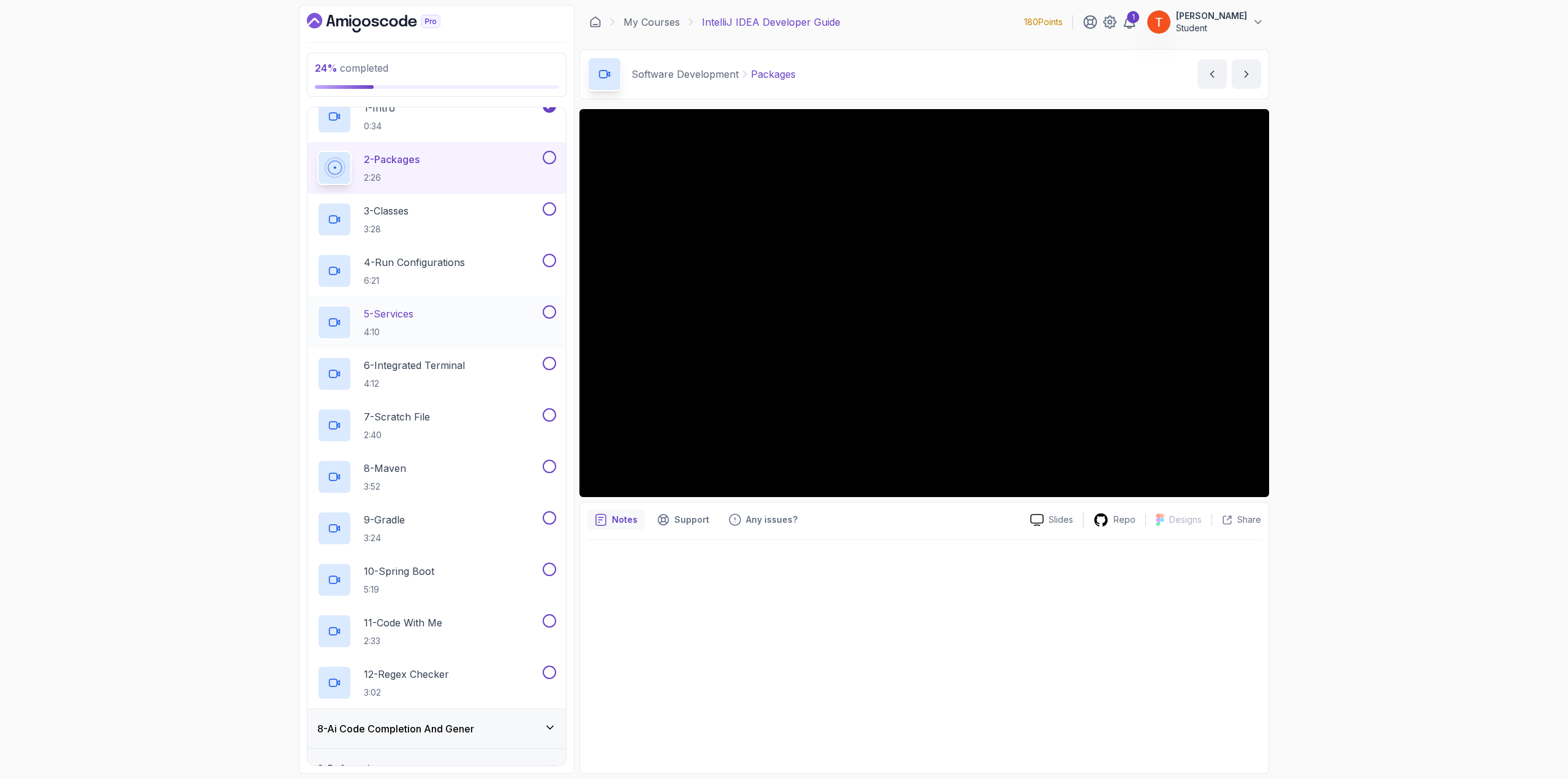
scroll to position [245, 0]
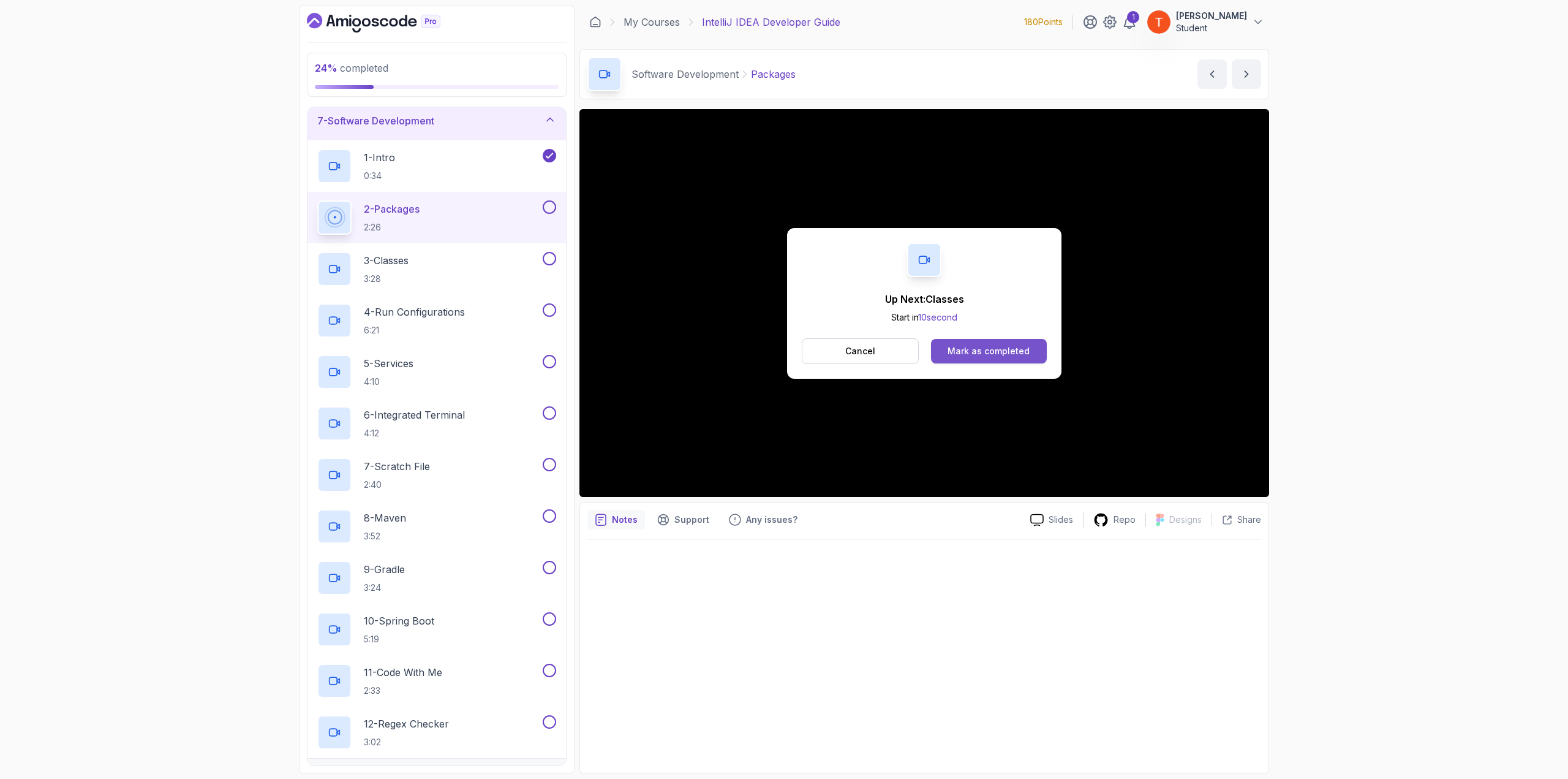
click at [1014, 347] on div "Mark as completed" at bounding box center [989, 351] width 82 height 12
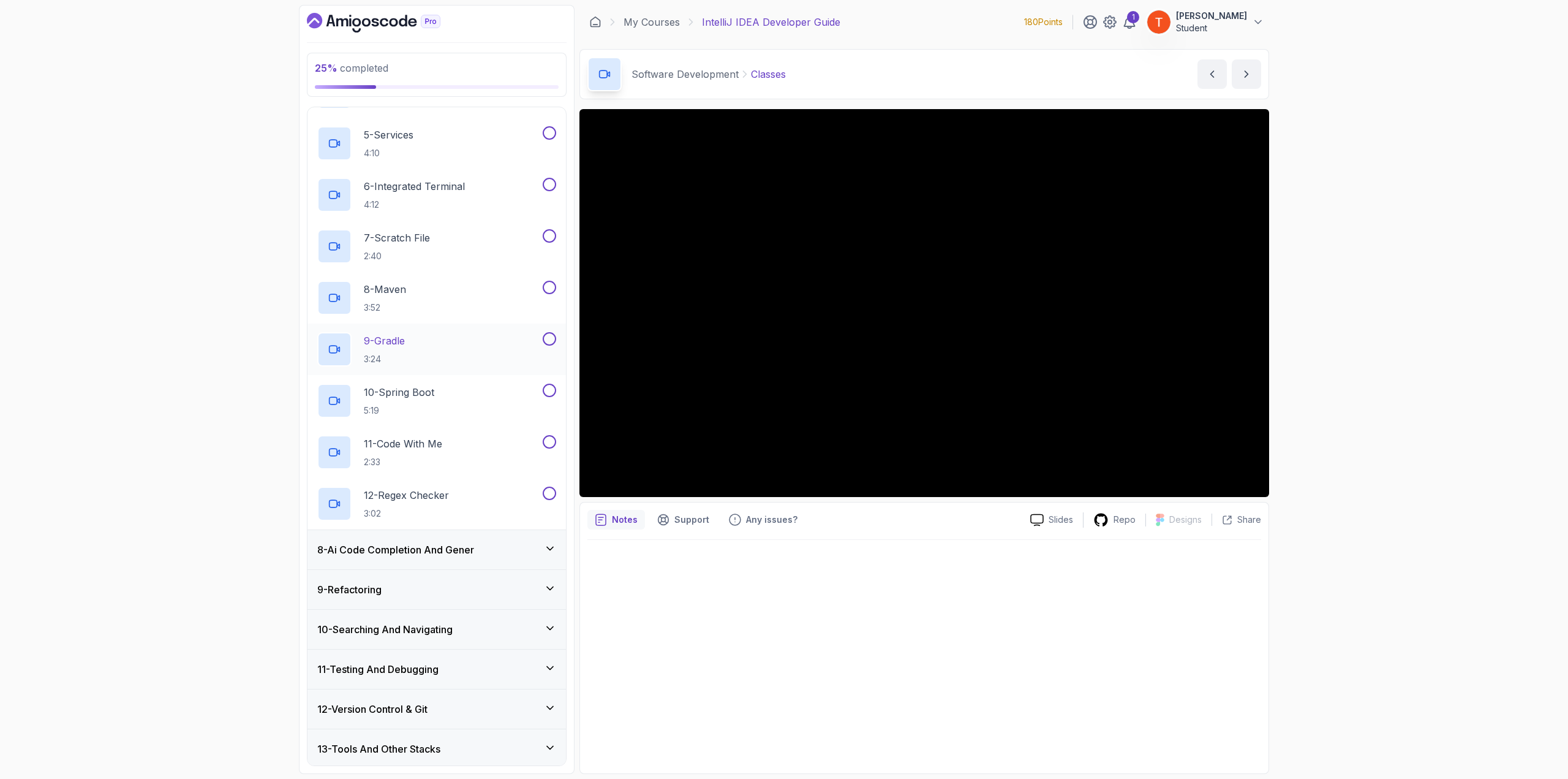
scroll to position [513, 0]
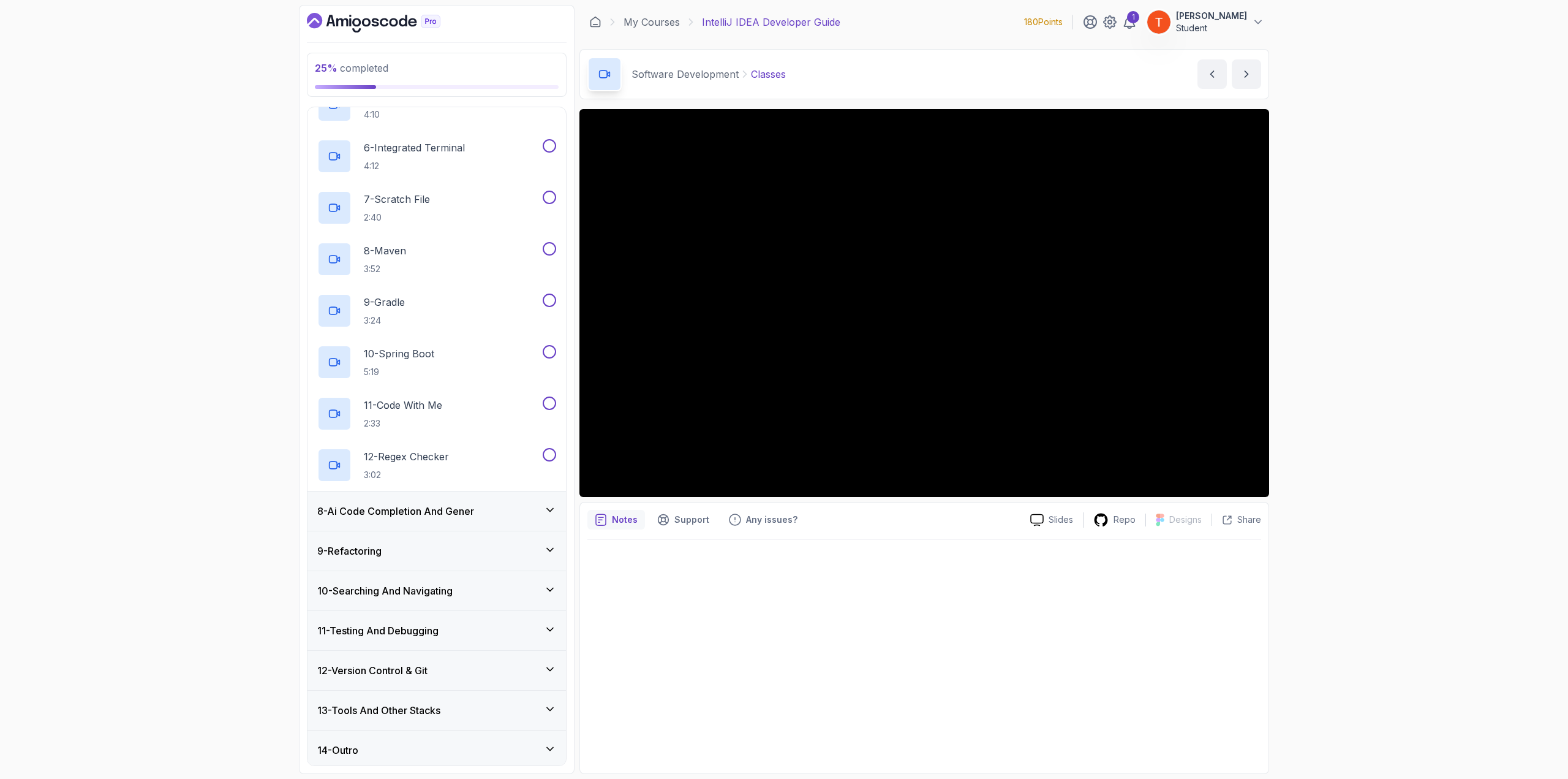
click at [395, 587] on h3 "10 - Searching And Navigating" at bounding box center [385, 591] width 136 height 15
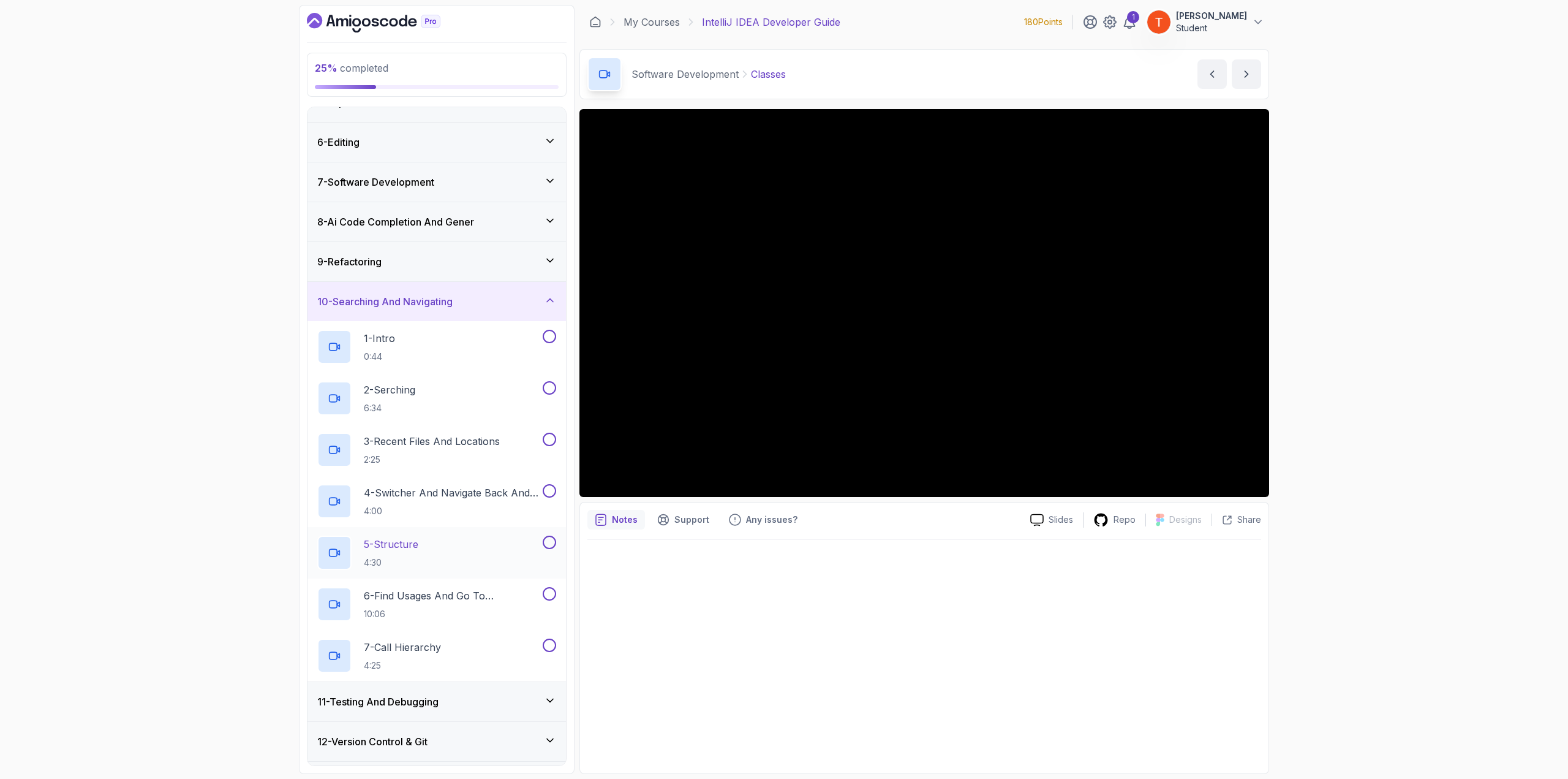
scroll to position [245, 0]
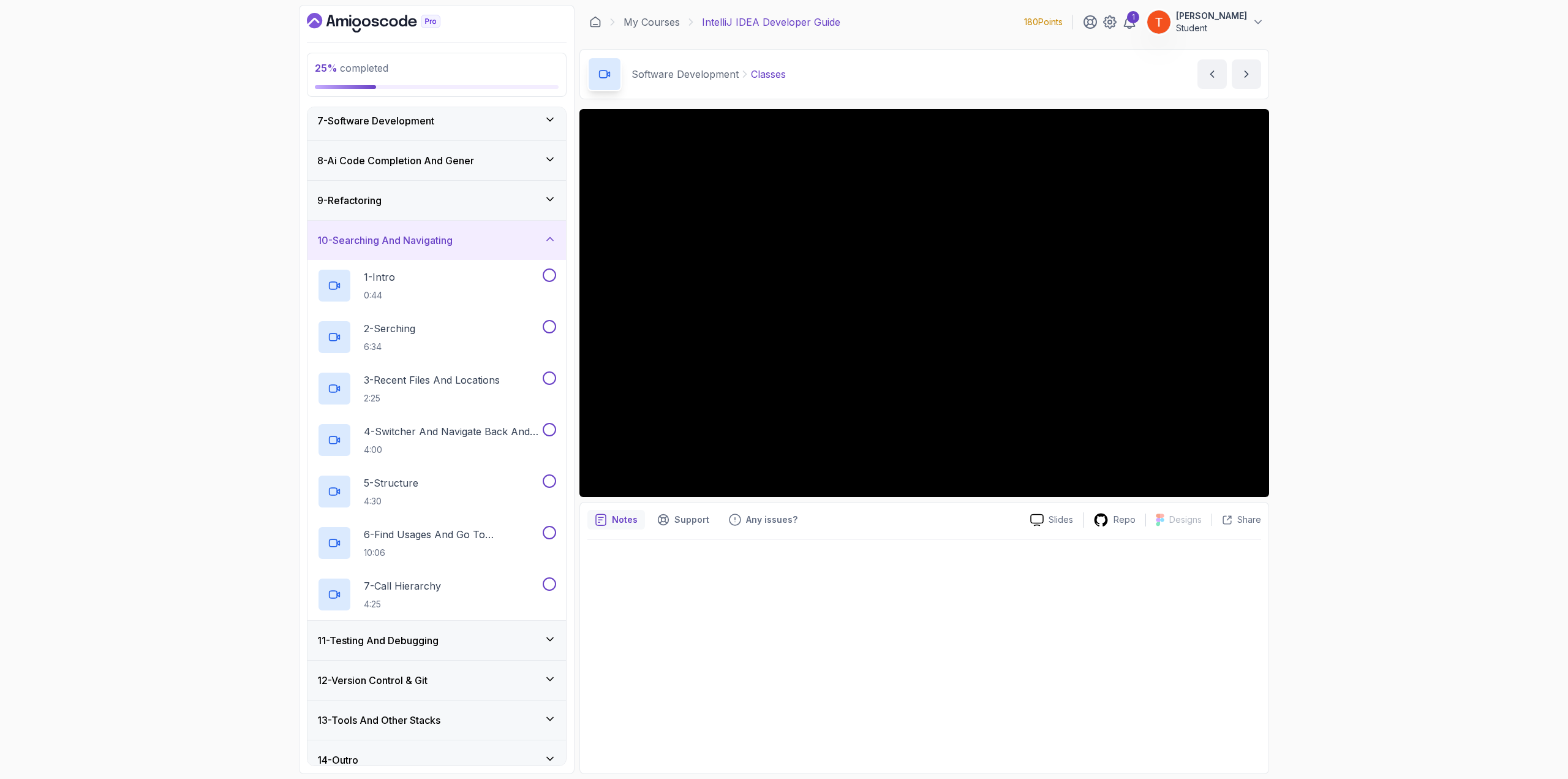
click at [473, 239] on div "10 - Searching And Navigating" at bounding box center [436, 240] width 239 height 15
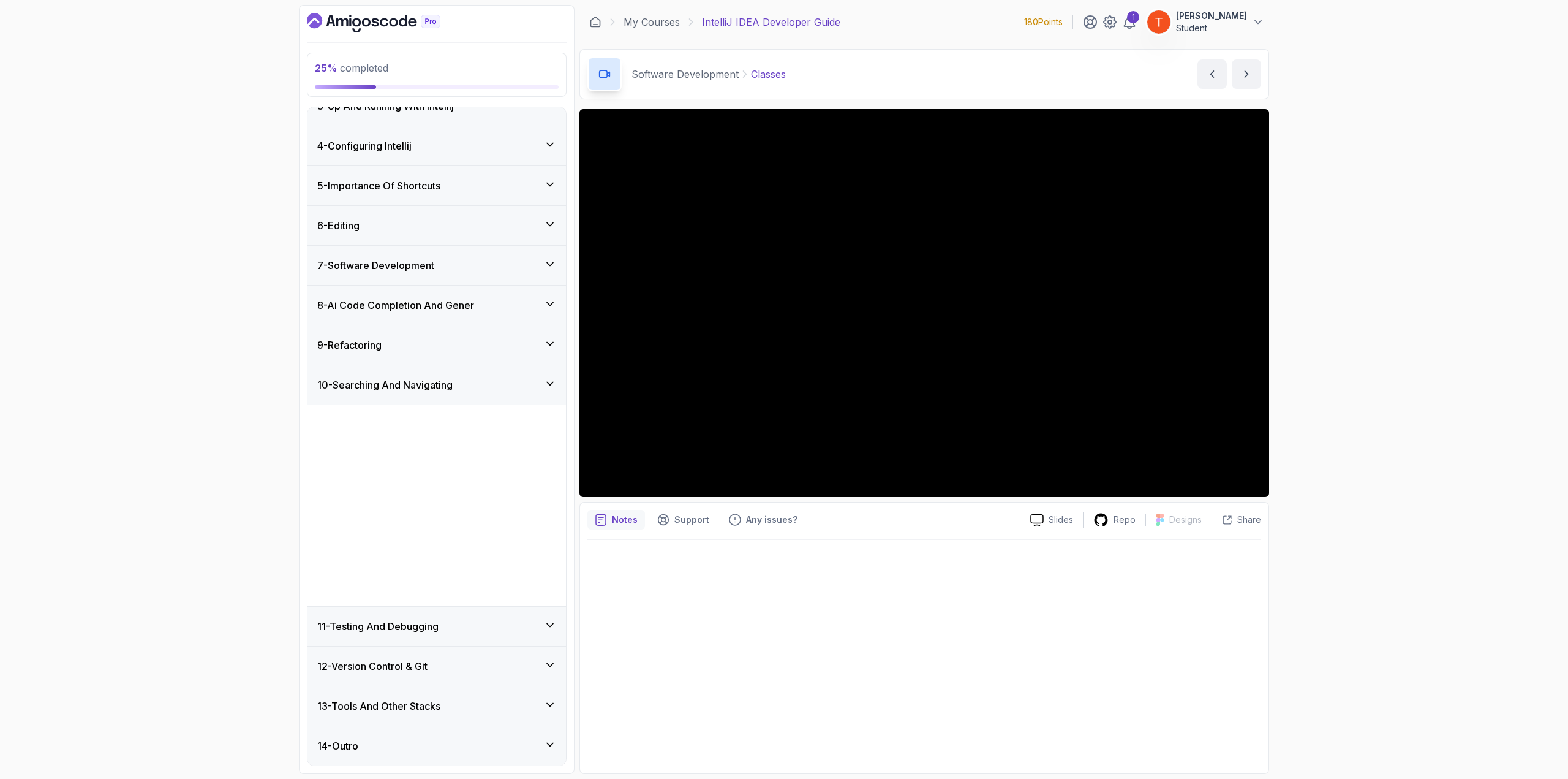
scroll to position [0, 0]
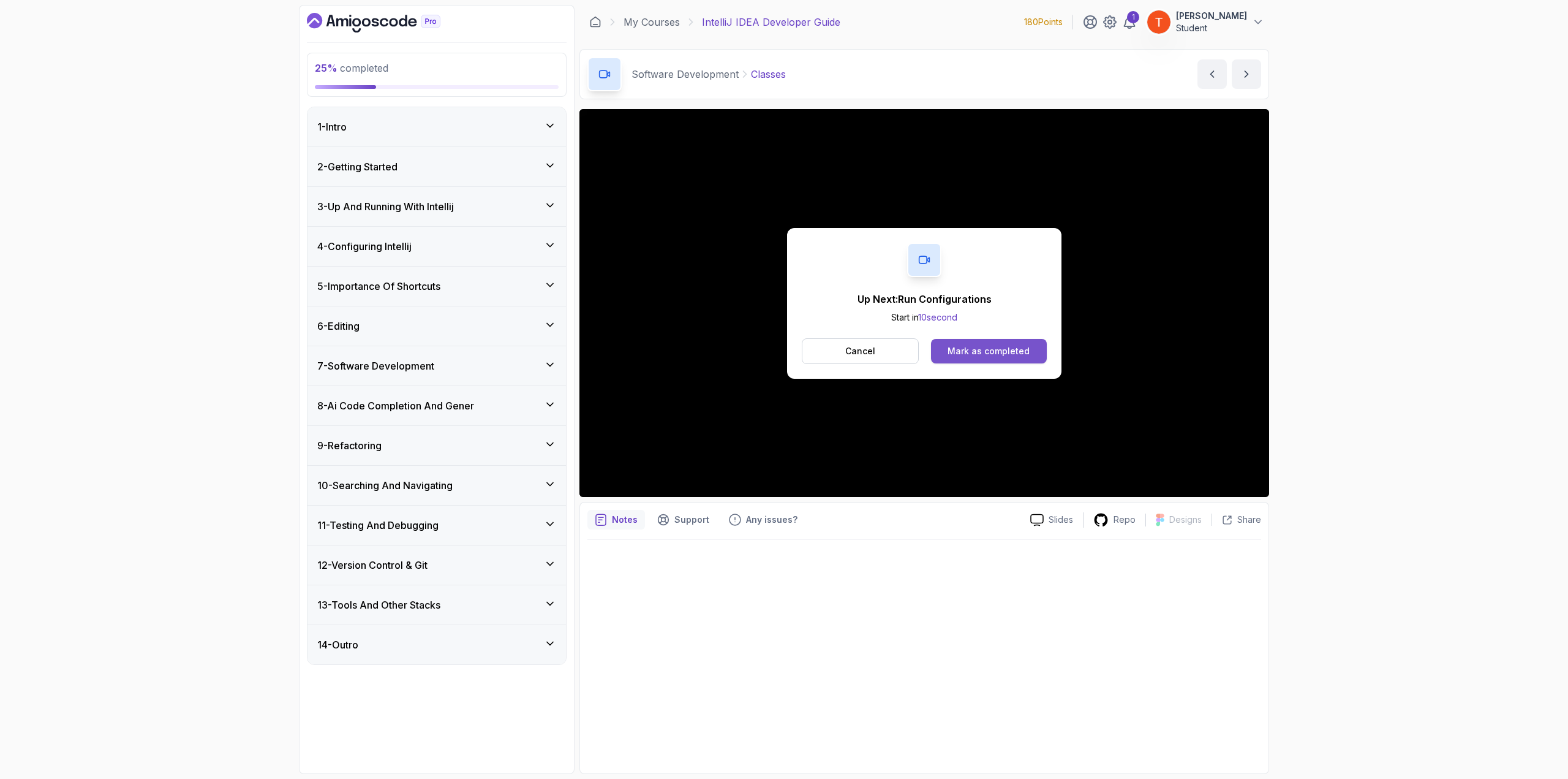
click at [1012, 351] on div "Mark as completed" at bounding box center [989, 351] width 82 height 12
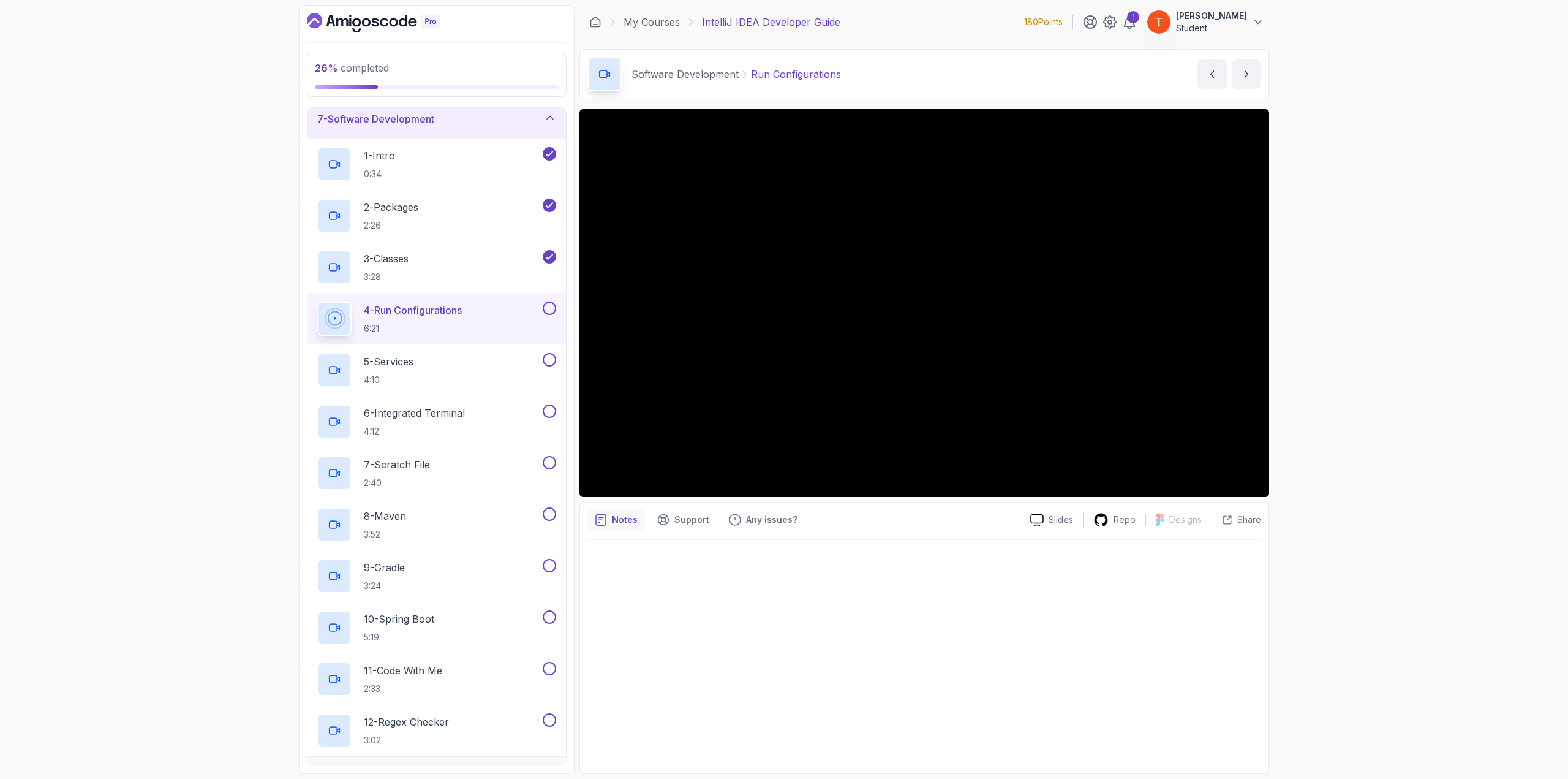
scroll to position [245, 0]
